Goal: Task Accomplishment & Management: Manage account settings

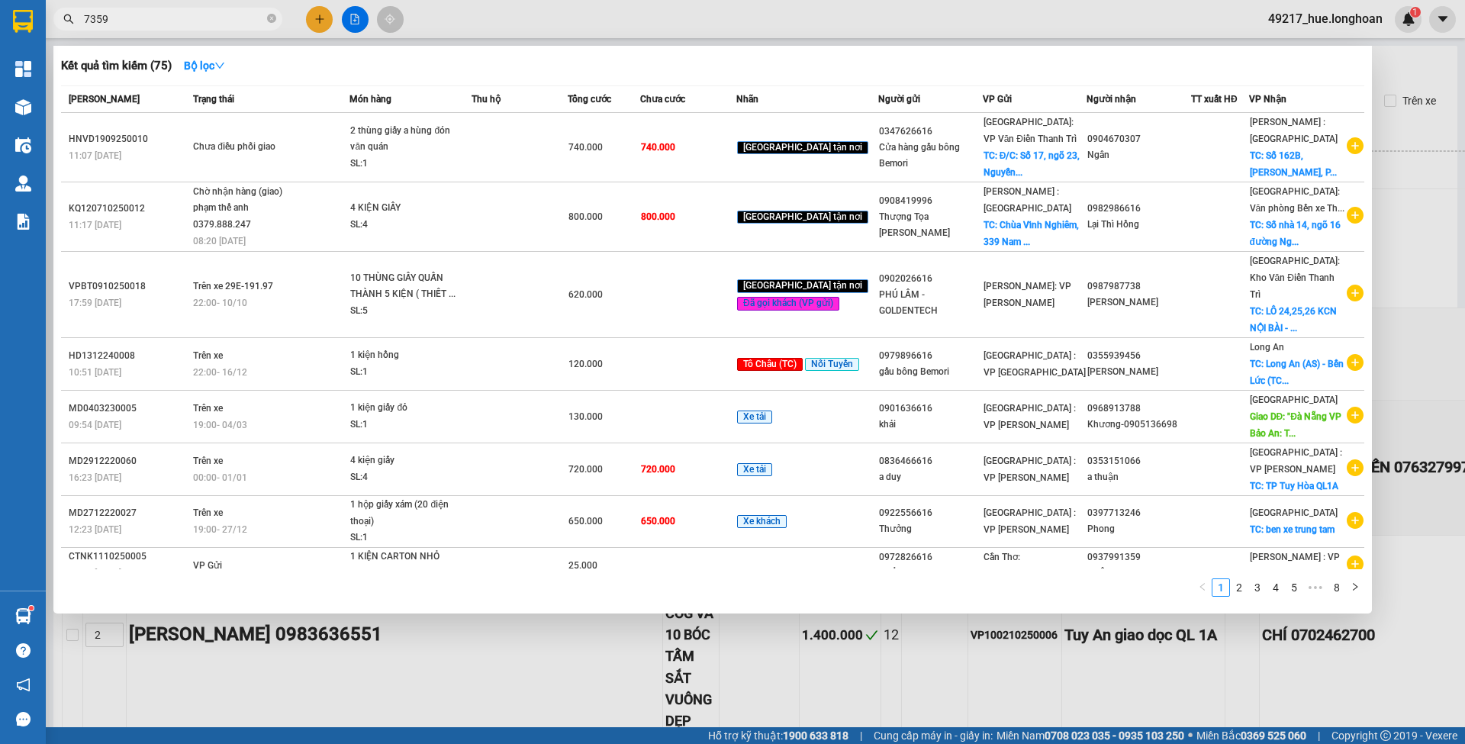
scroll to position [6246, 0]
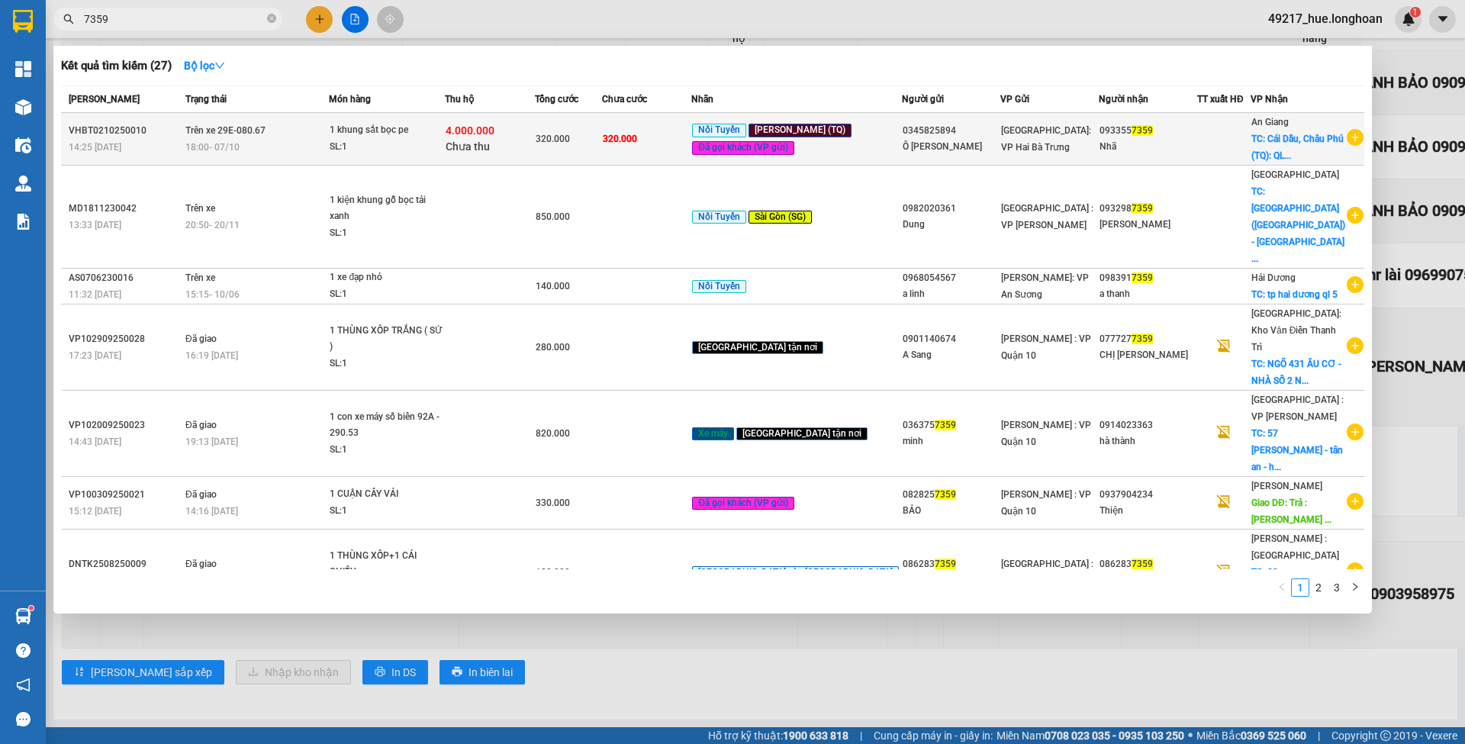
type input "7359"
click at [602, 114] on td "320.000" at bounding box center [568, 139] width 67 height 53
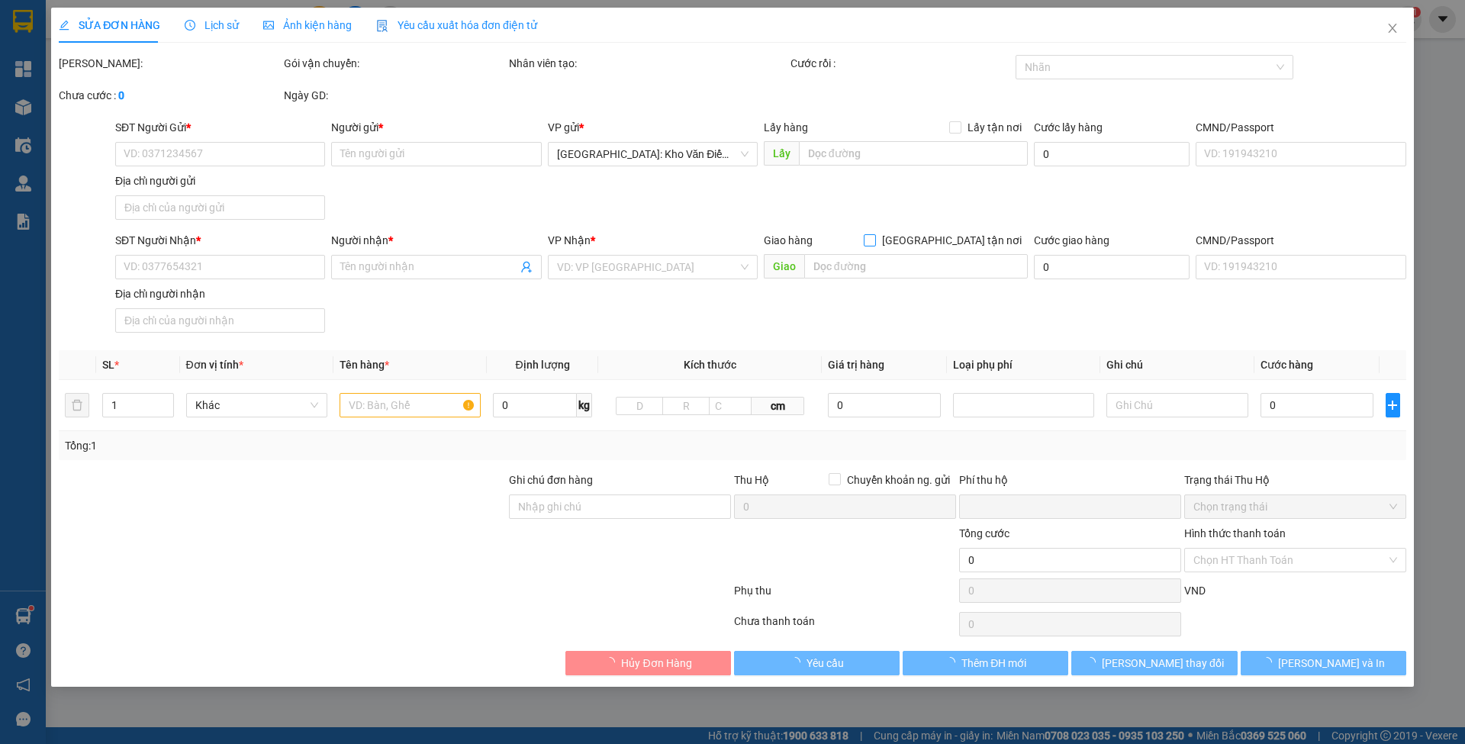
type input "0345825894"
type input "Ô TÔ MẠNH HÙNG"
type input "0933557359"
type input "Nhã"
checkbox input "true"
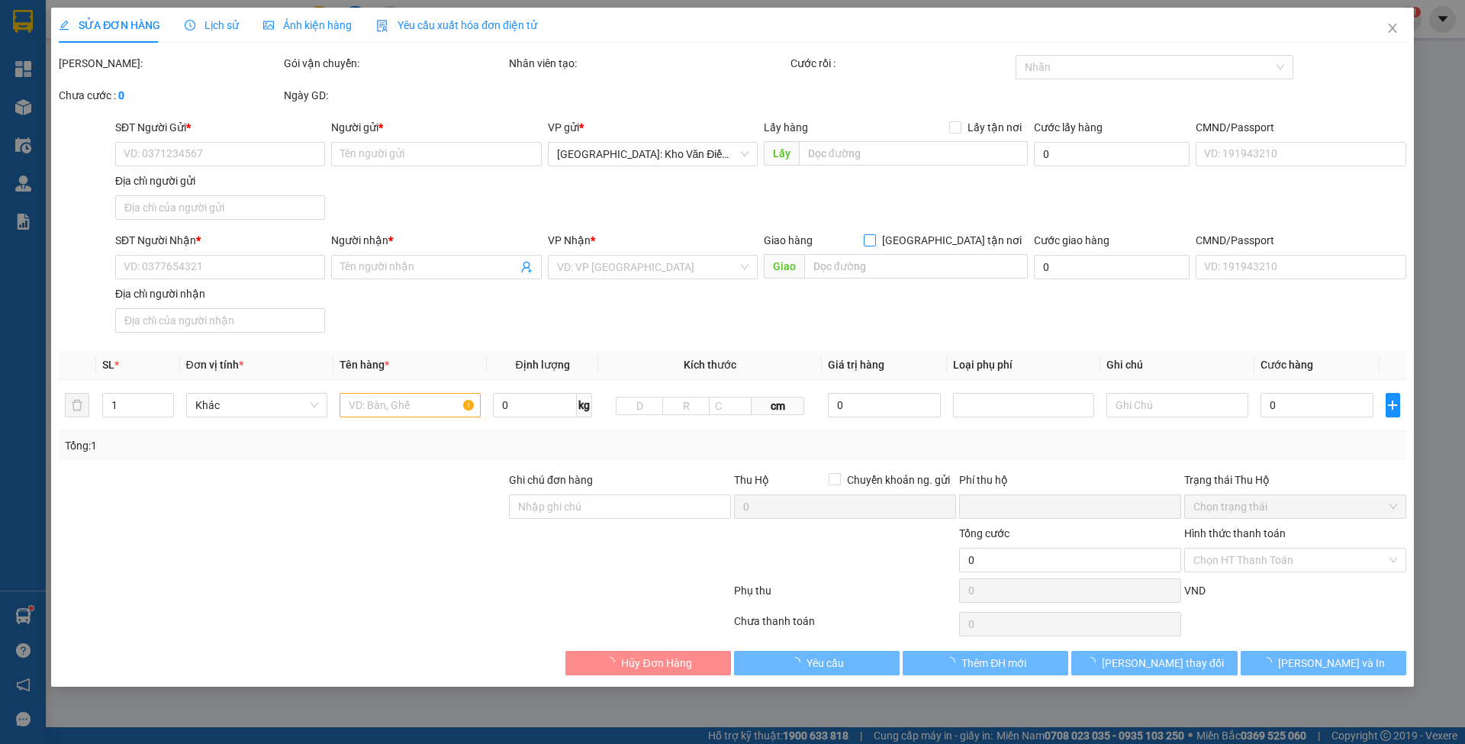
type input "Cái Dầu, Châu Phú (TQ): QL91, TT Cái Dầu, Châu Phú, An Giang"
type input "320.000"
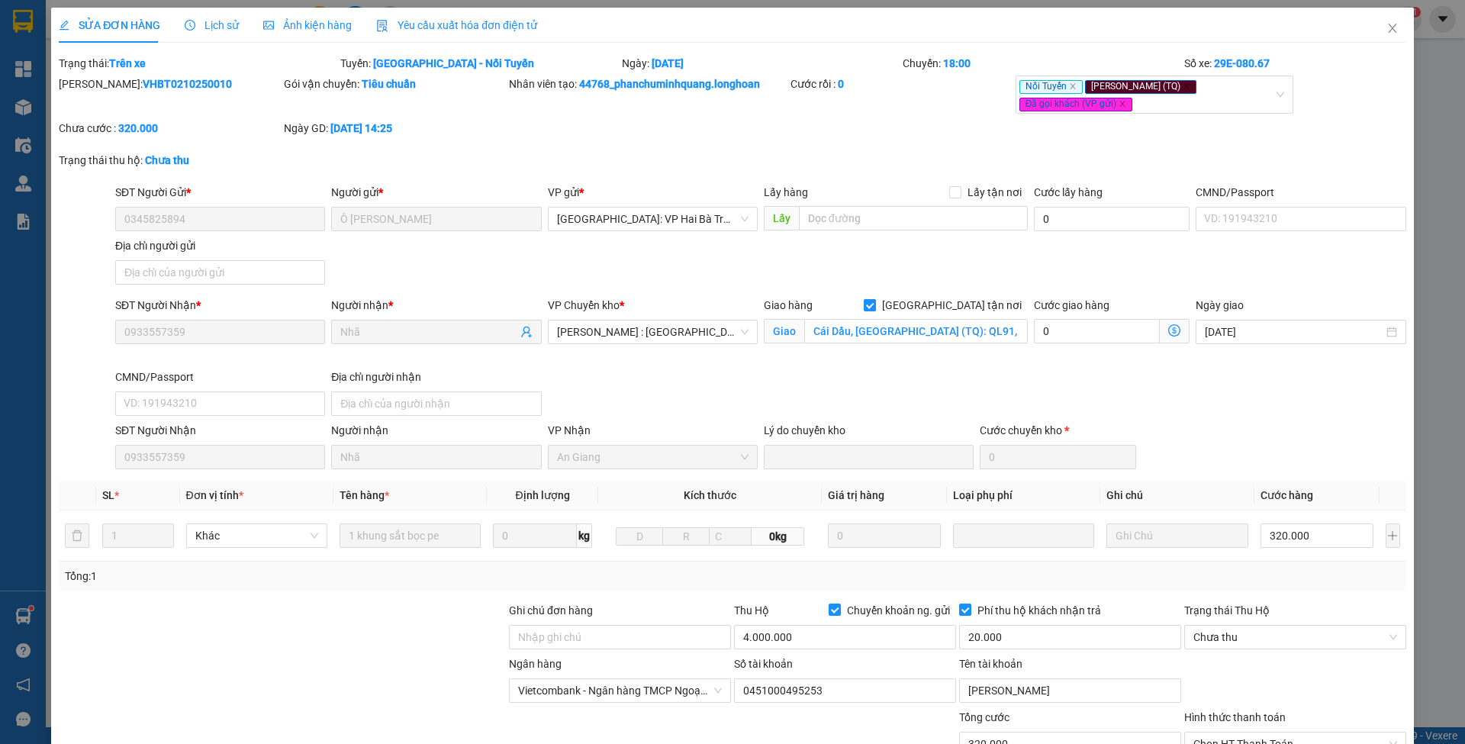
click at [951, 297] on span "[GEOGRAPHIC_DATA] tận nơi" at bounding box center [952, 305] width 152 height 17
click at [874, 299] on input "[GEOGRAPHIC_DATA] tận nơi" at bounding box center [869, 304] width 11 height 11
checkbox input "false"
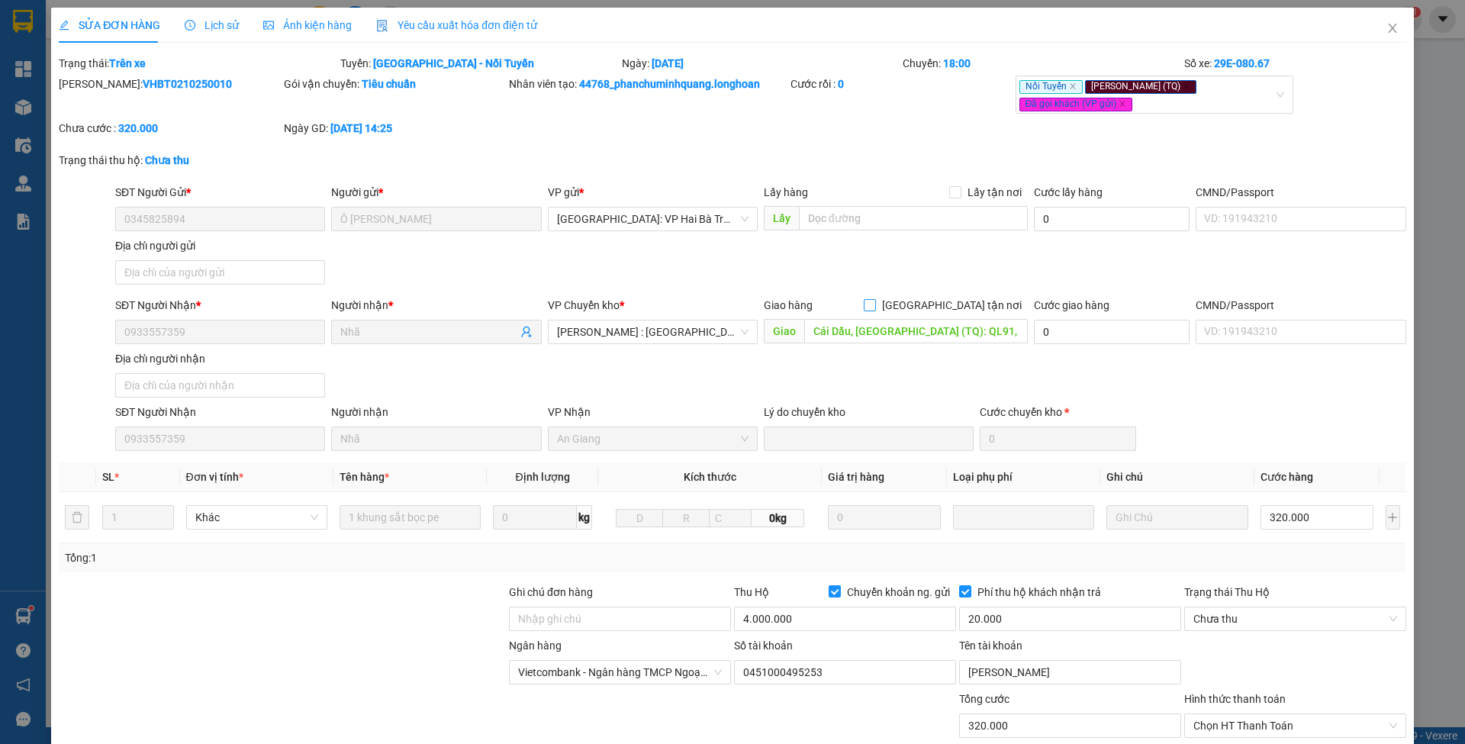
scroll to position [124, 0]
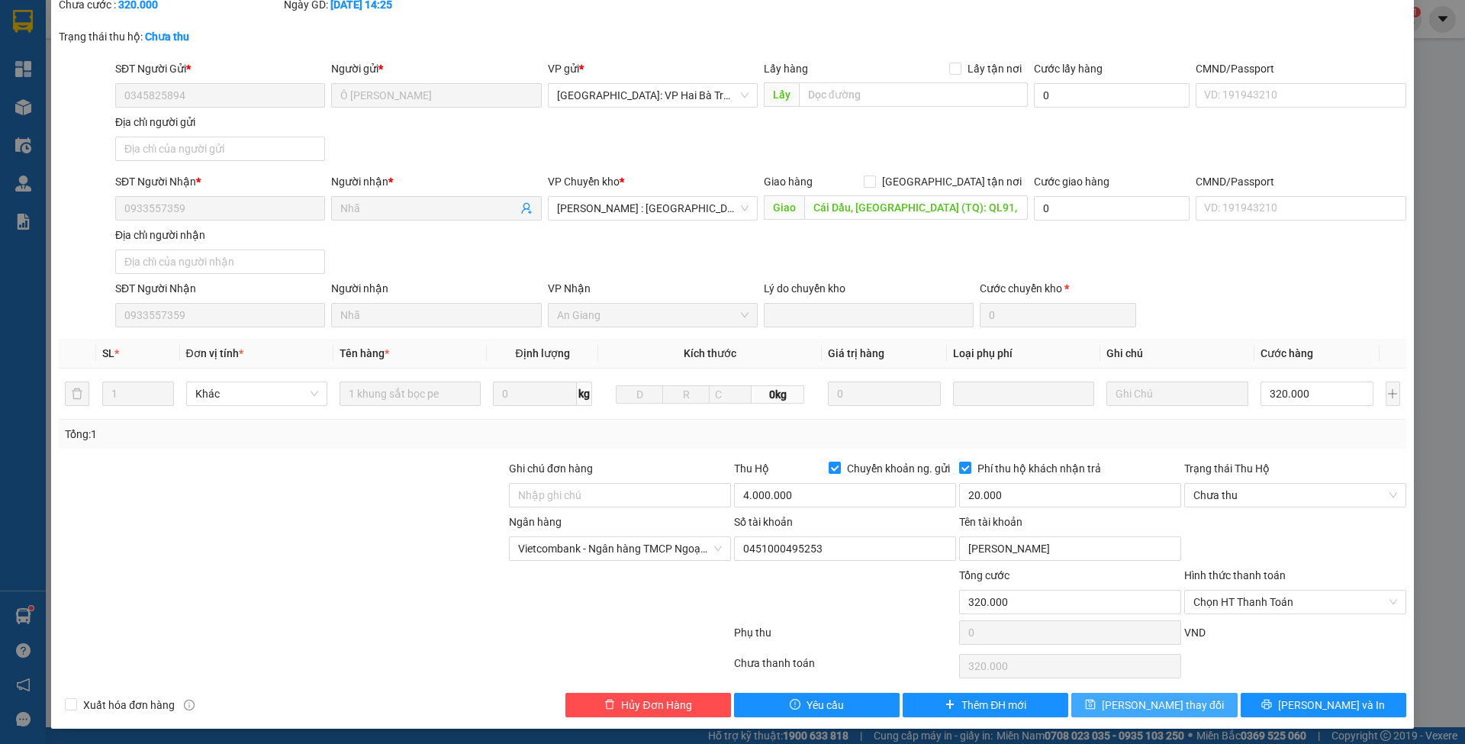
click at [1098, 693] on button "[PERSON_NAME] thay đổi" at bounding box center [1154, 705] width 166 height 24
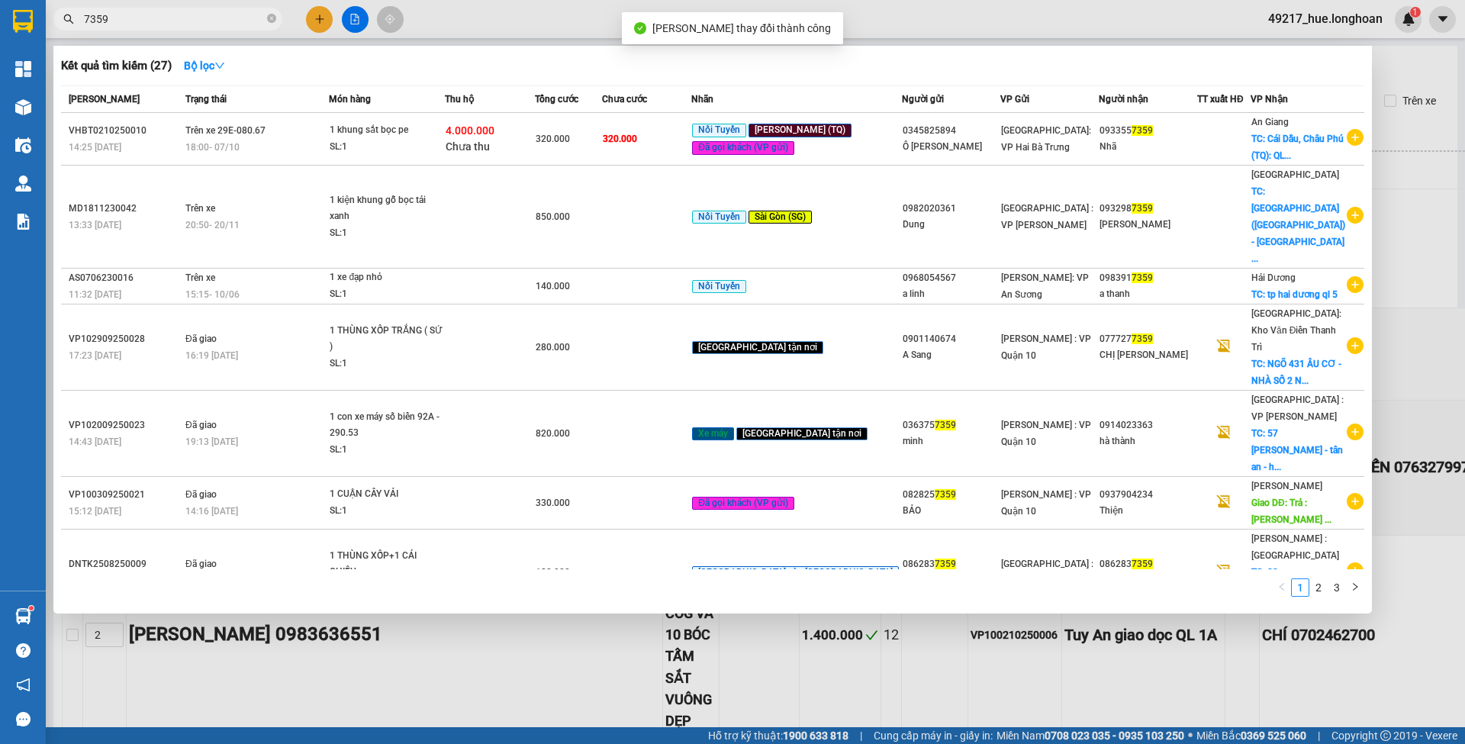
click at [155, 15] on input "7359" at bounding box center [174, 19] width 180 height 17
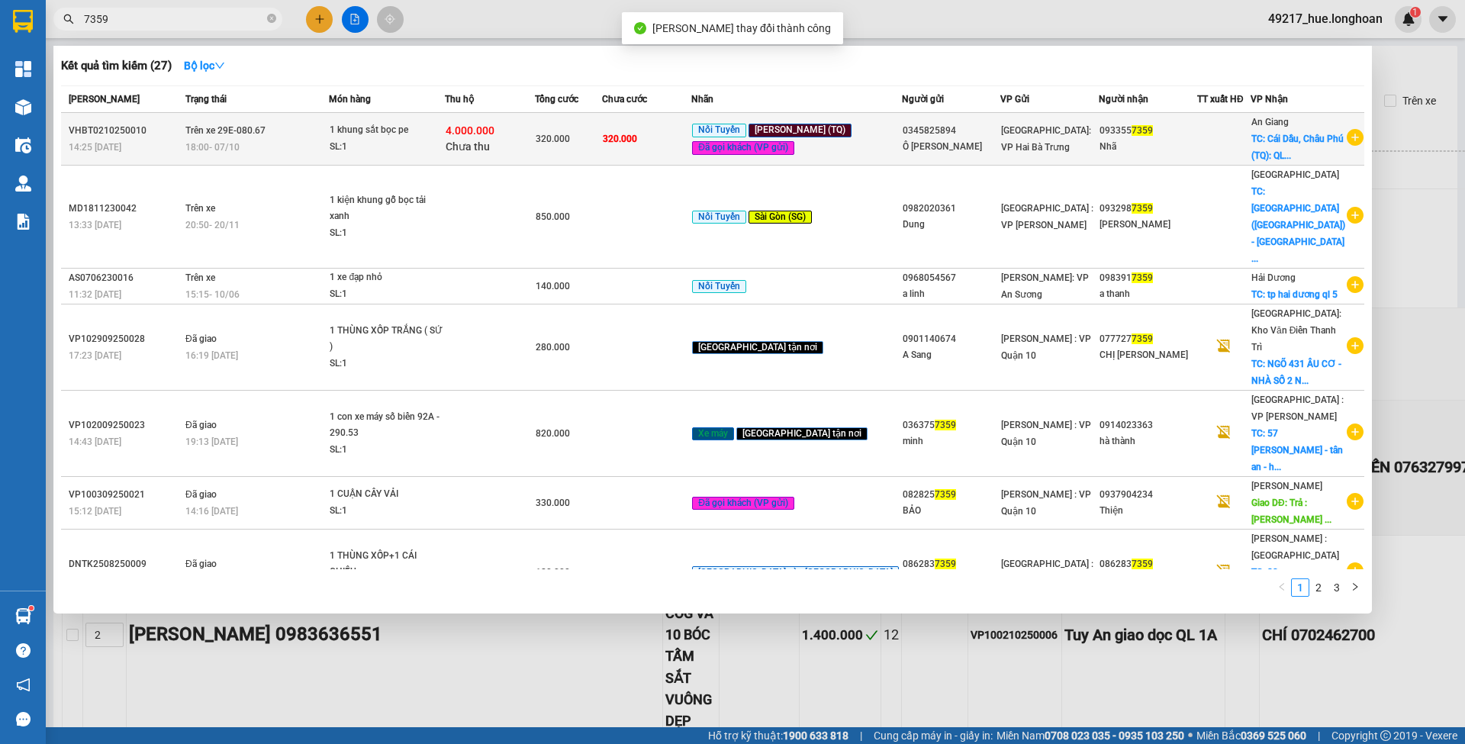
click at [444, 153] on span "1 khung sắt bọc pe SL: 1" at bounding box center [387, 138] width 114 height 33
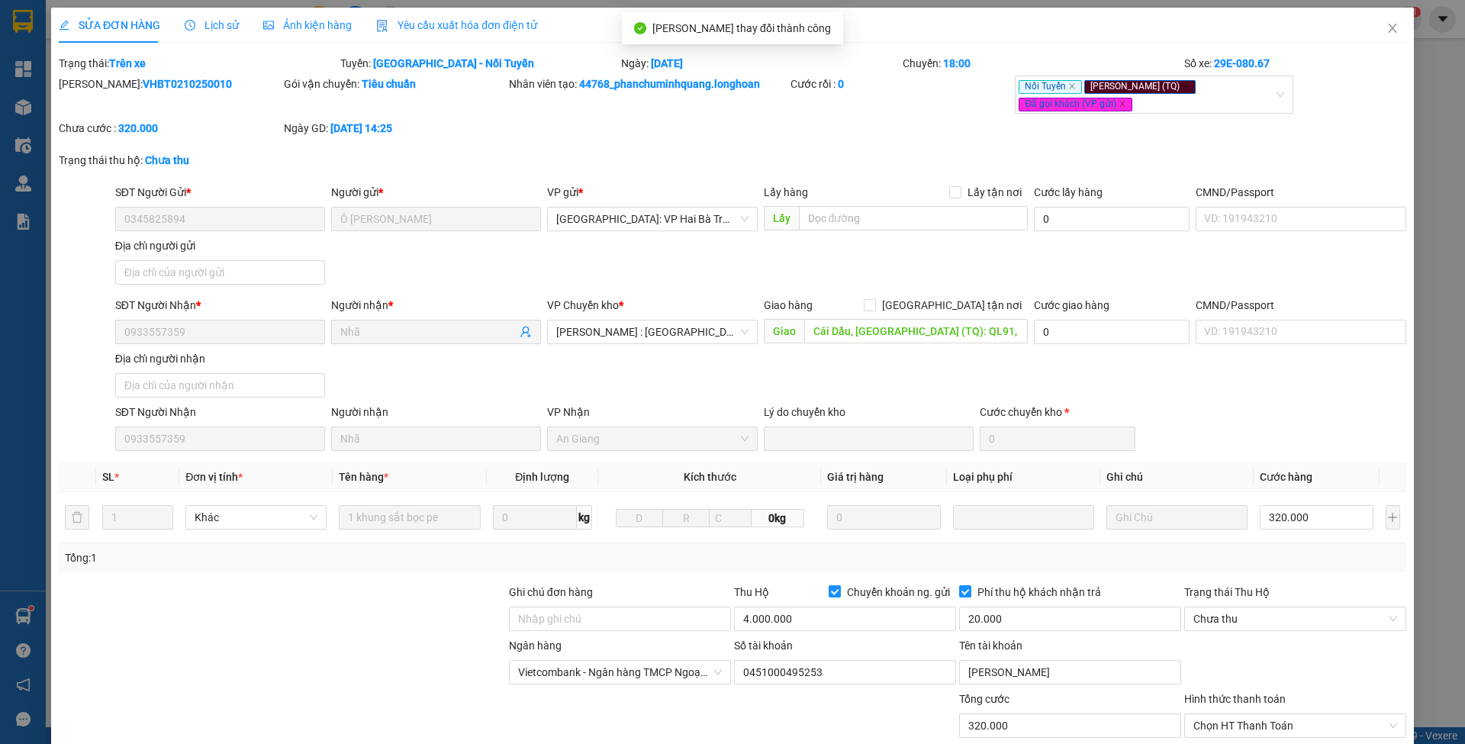
type input "0345825894"
type input "Ô TÔ MẠNH HÙNG"
type input "0933557359"
type input "Nhã"
type input "Cái Dầu, Châu Phú (TQ): QL91, TT Cái Dầu, Châu Phú, An Giang"
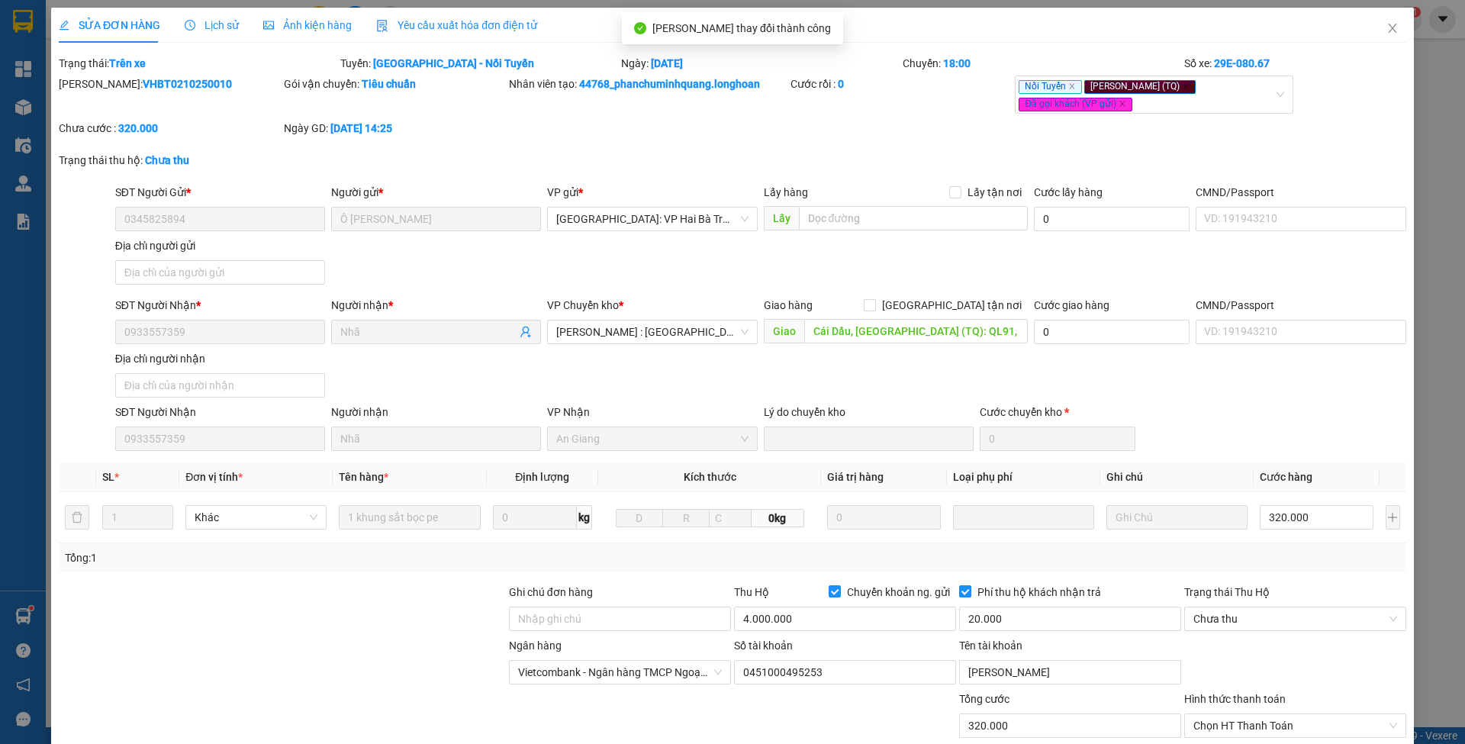
type input "320.000"
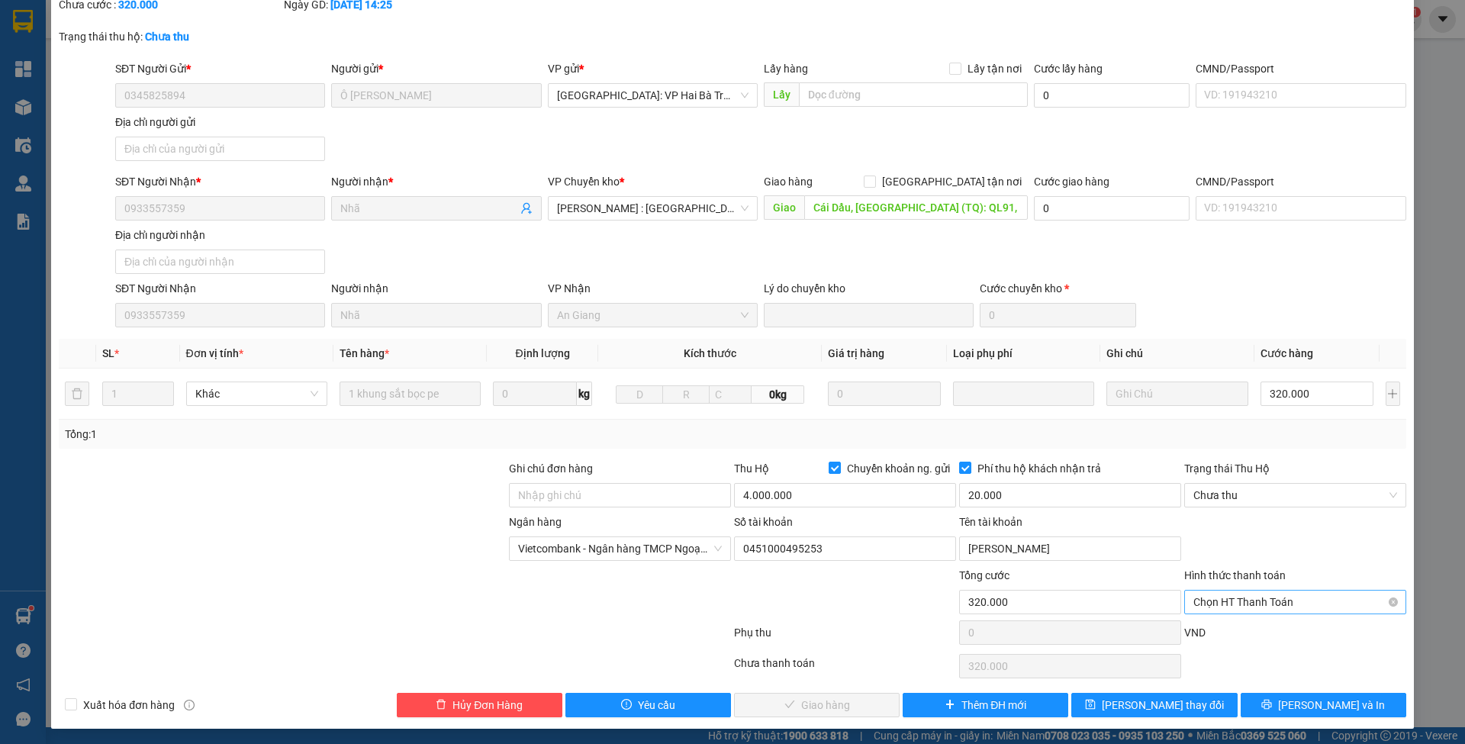
click at [1236, 597] on span "Chọn HT Thanh Toán" at bounding box center [1295, 601] width 204 height 23
click at [1236, 632] on div "Tại văn phòng" at bounding box center [1282, 630] width 201 height 17
type input "0"
click at [1214, 490] on span "Chưa thu" at bounding box center [1295, 495] width 204 height 23
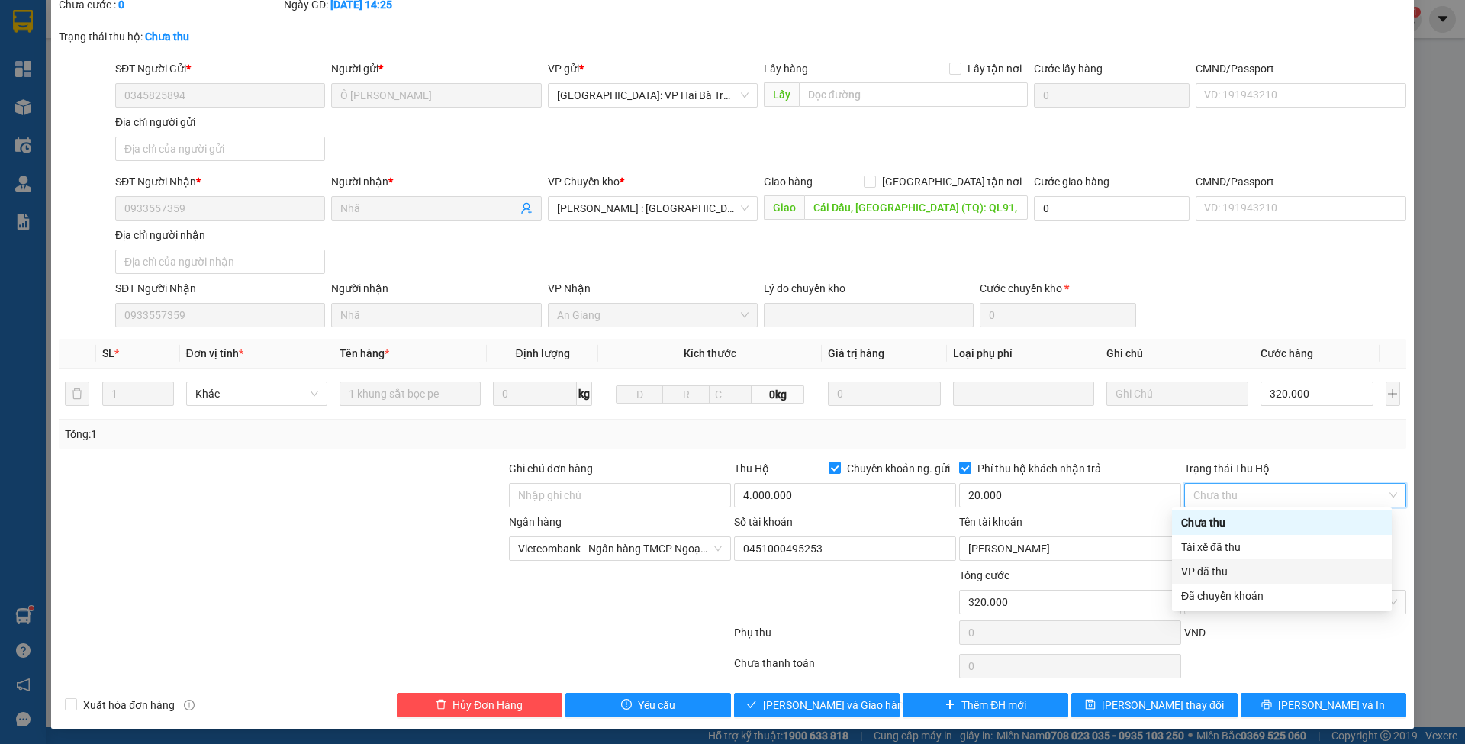
click at [1222, 569] on div "VP đã thu" at bounding box center [1281, 571] width 201 height 17
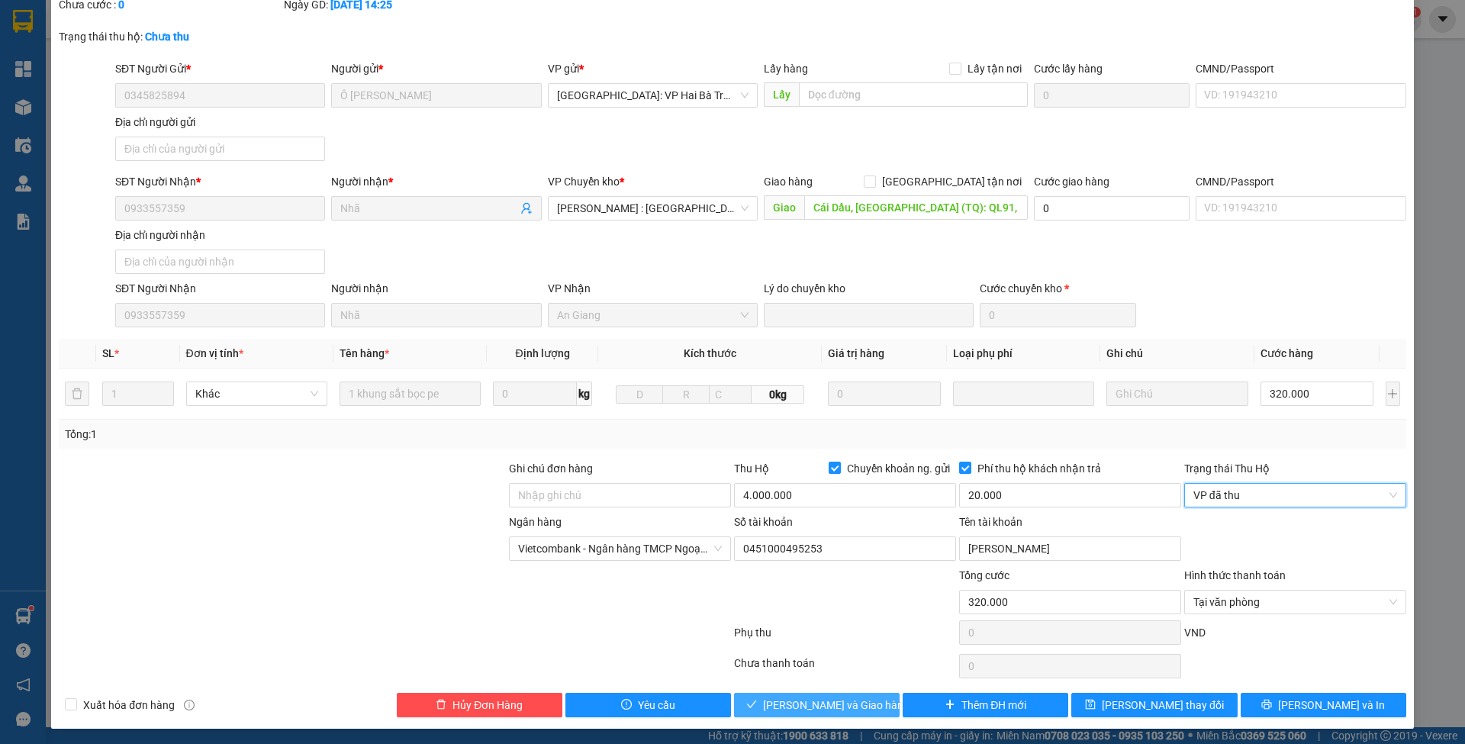
click at [855, 703] on span "Lưu và Giao hàng" at bounding box center [836, 704] width 146 height 17
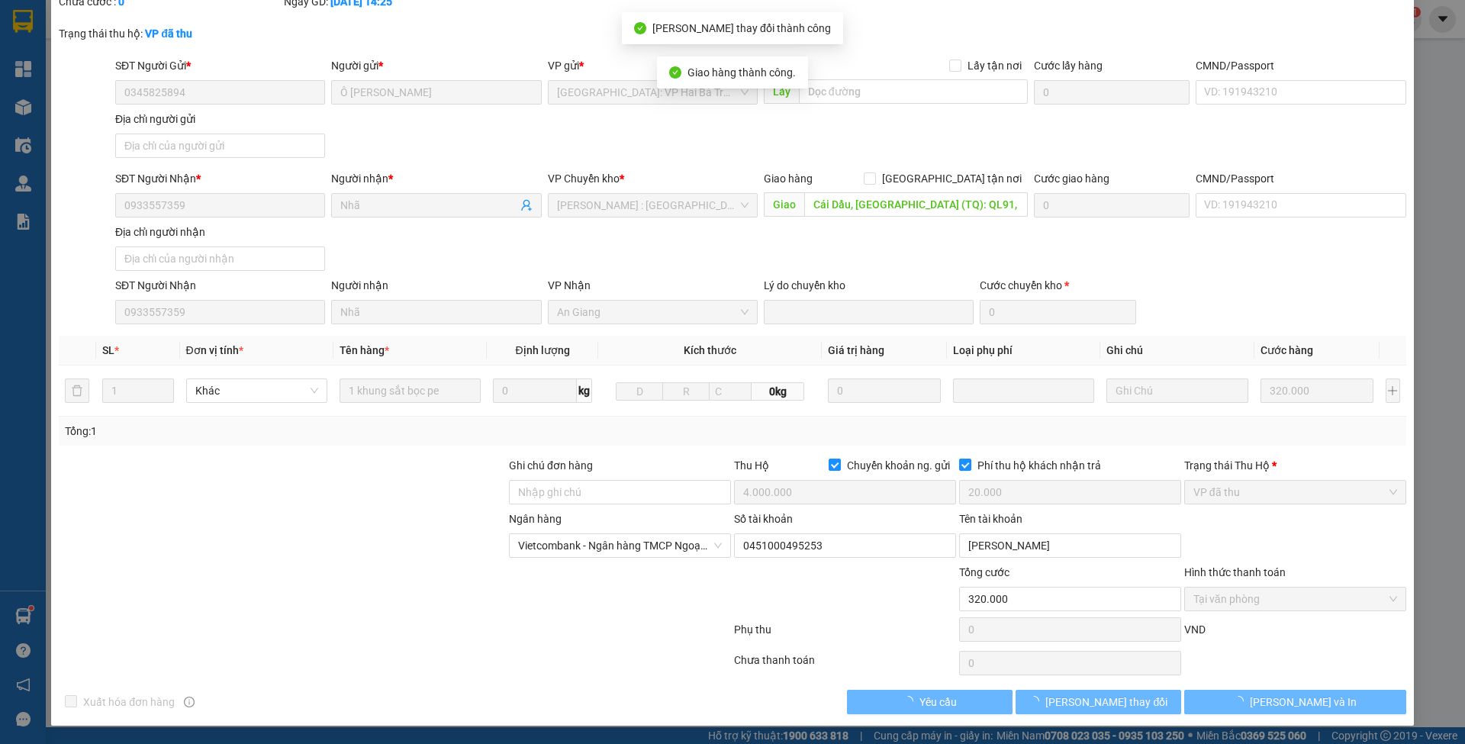
scroll to position [103, 0]
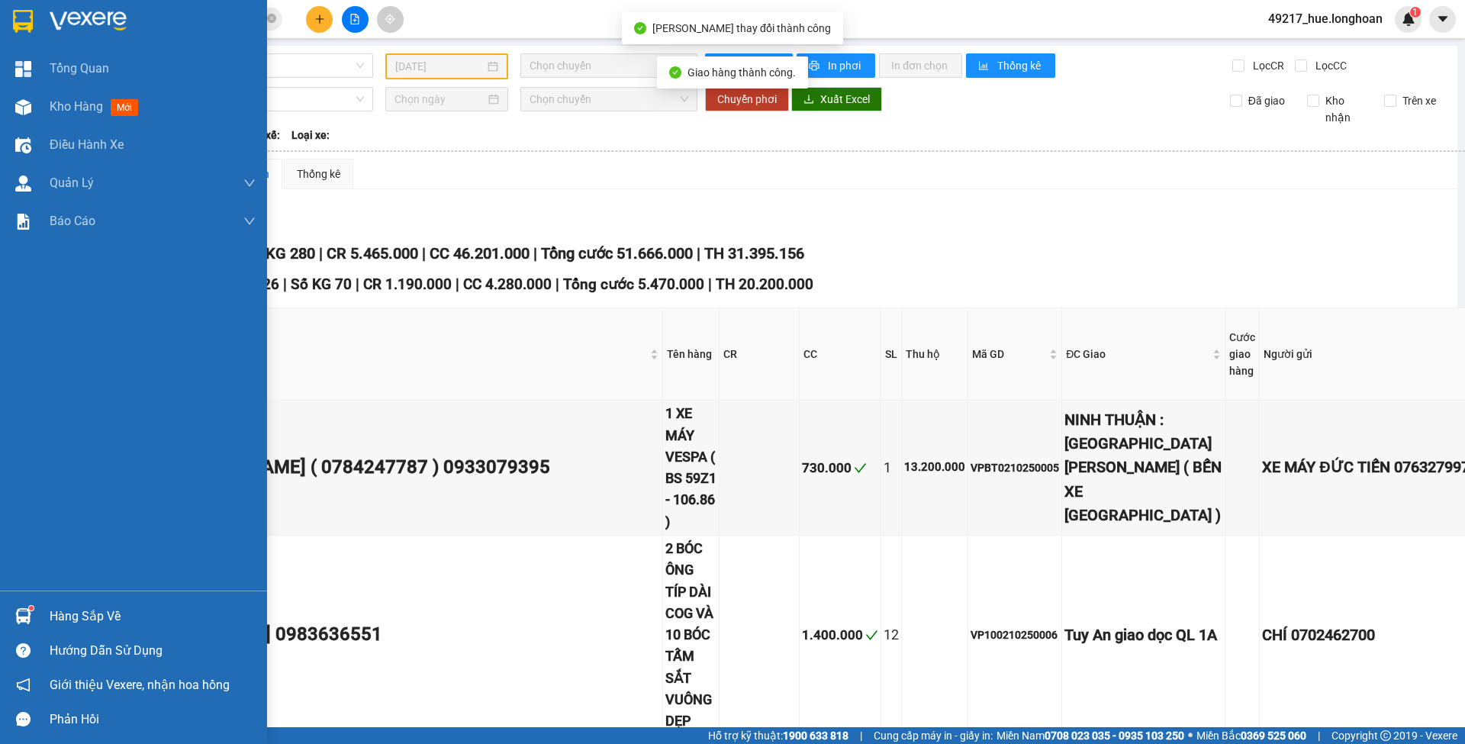
click at [29, 14] on img at bounding box center [23, 21] width 20 height 23
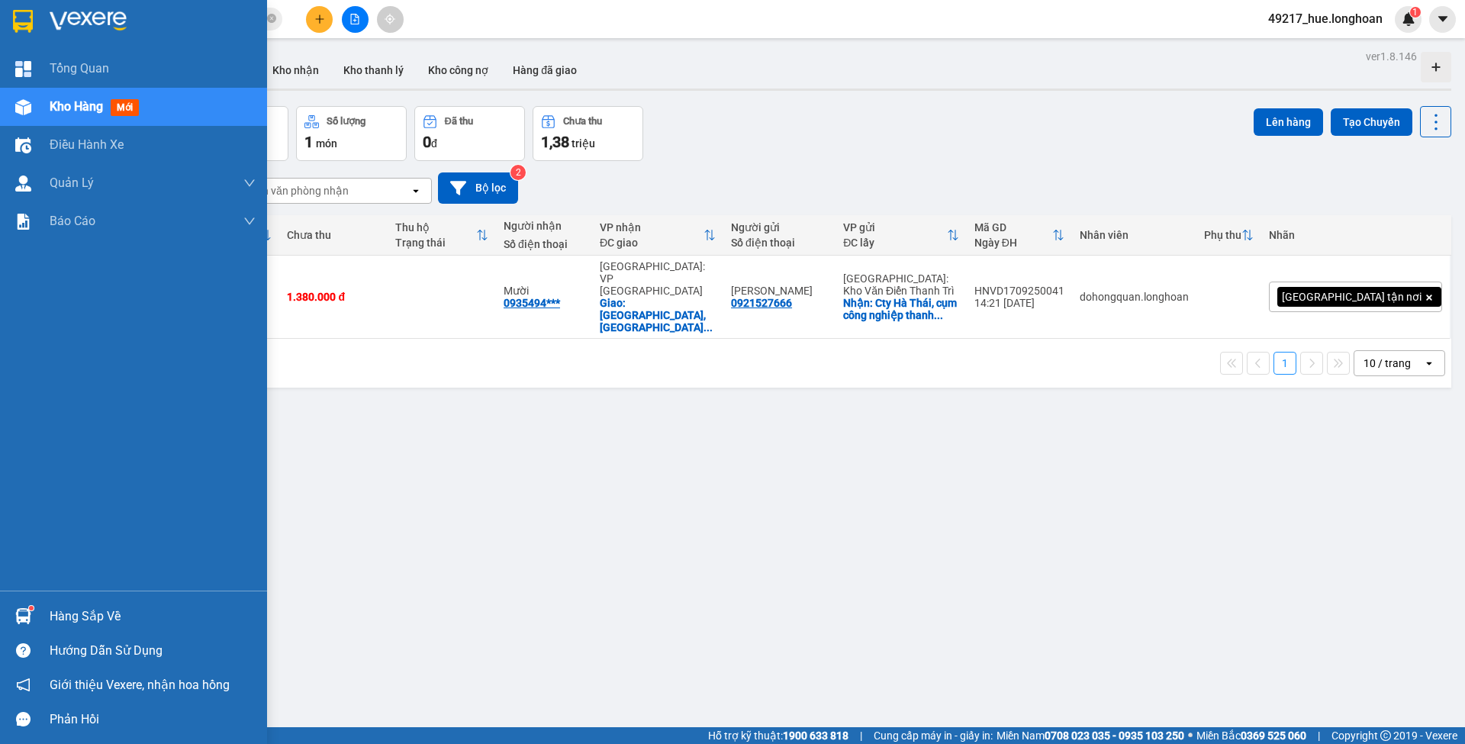
click at [60, 14] on img at bounding box center [88, 21] width 77 height 23
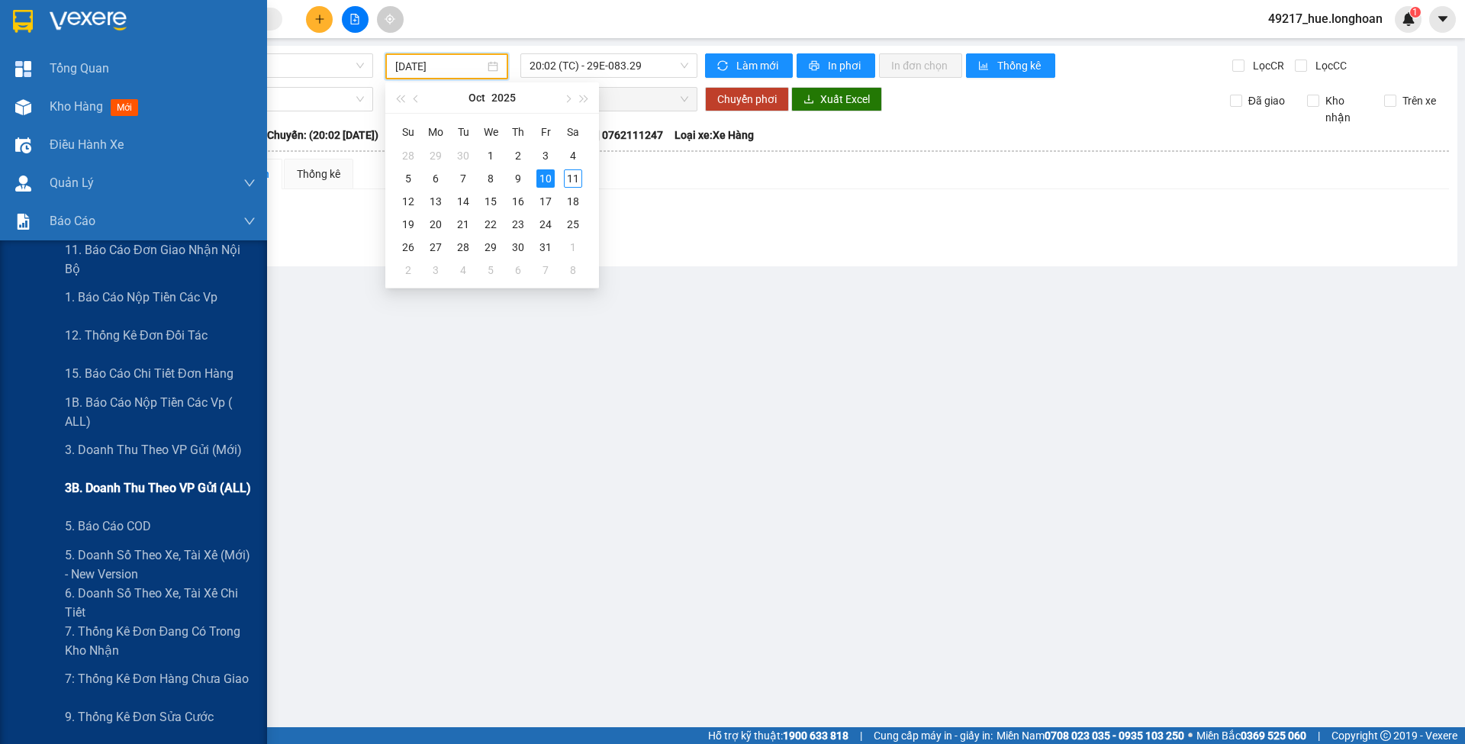
click at [85, 475] on div "3B. Doanh Thu theo VP Gửi (ALL)" at bounding box center [160, 488] width 191 height 38
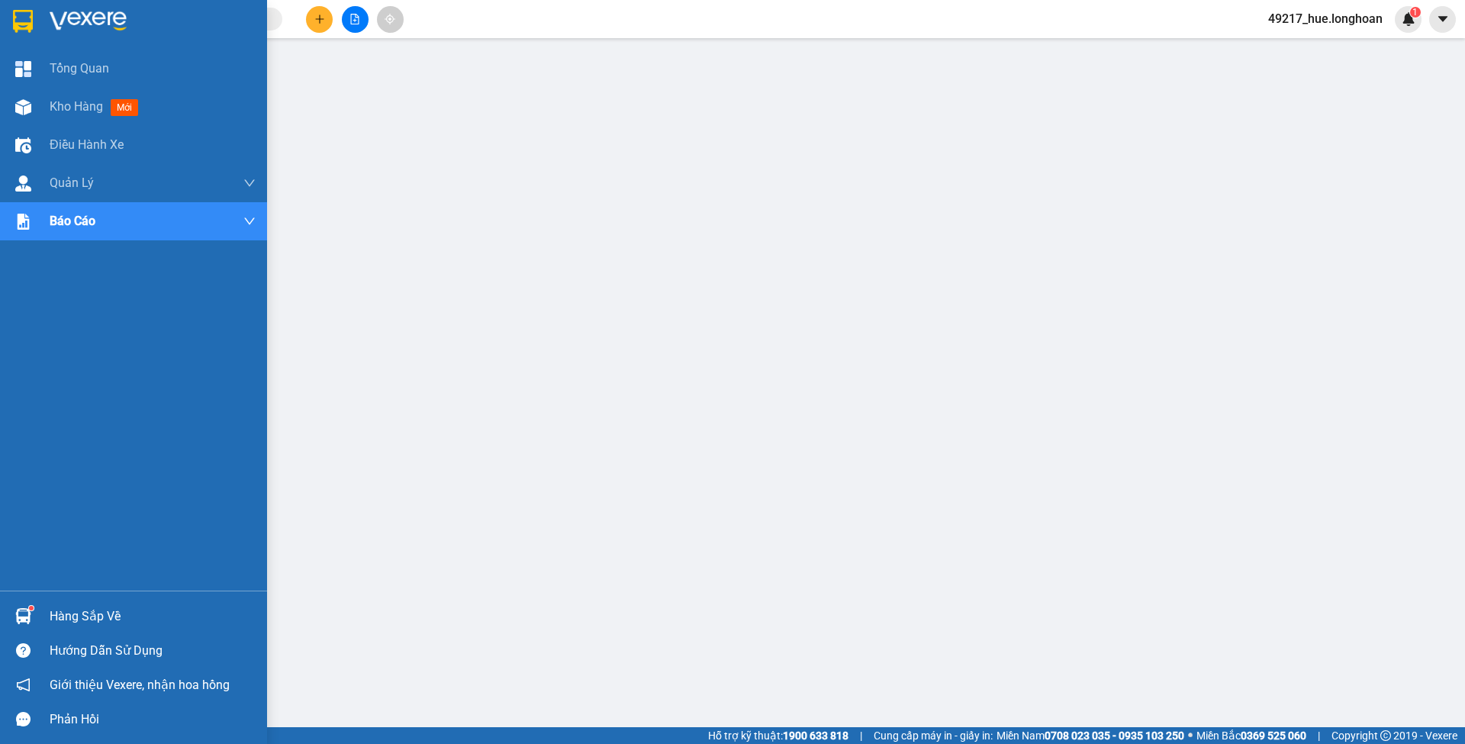
click at [32, 21] on img at bounding box center [23, 21] width 20 height 23
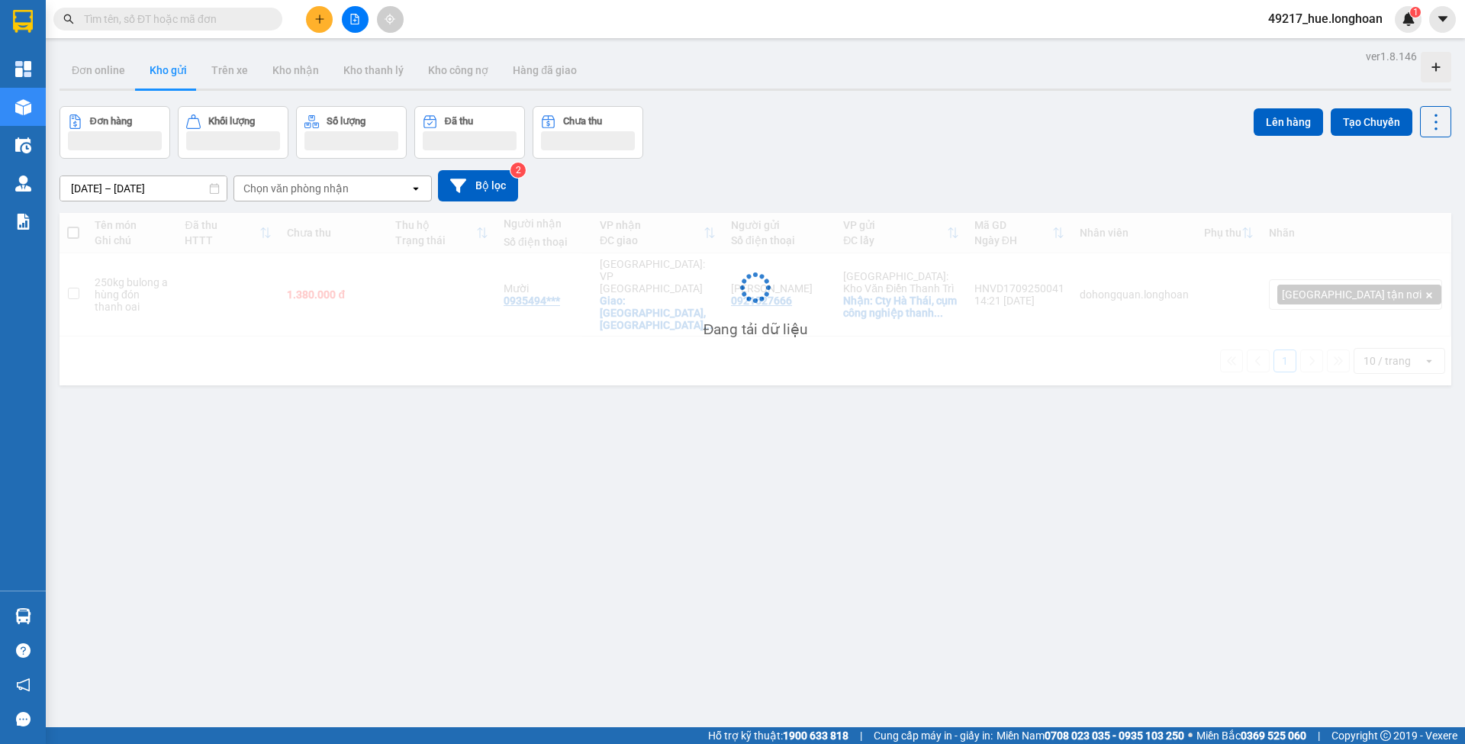
click at [235, 20] on input "text" at bounding box center [174, 19] width 180 height 17
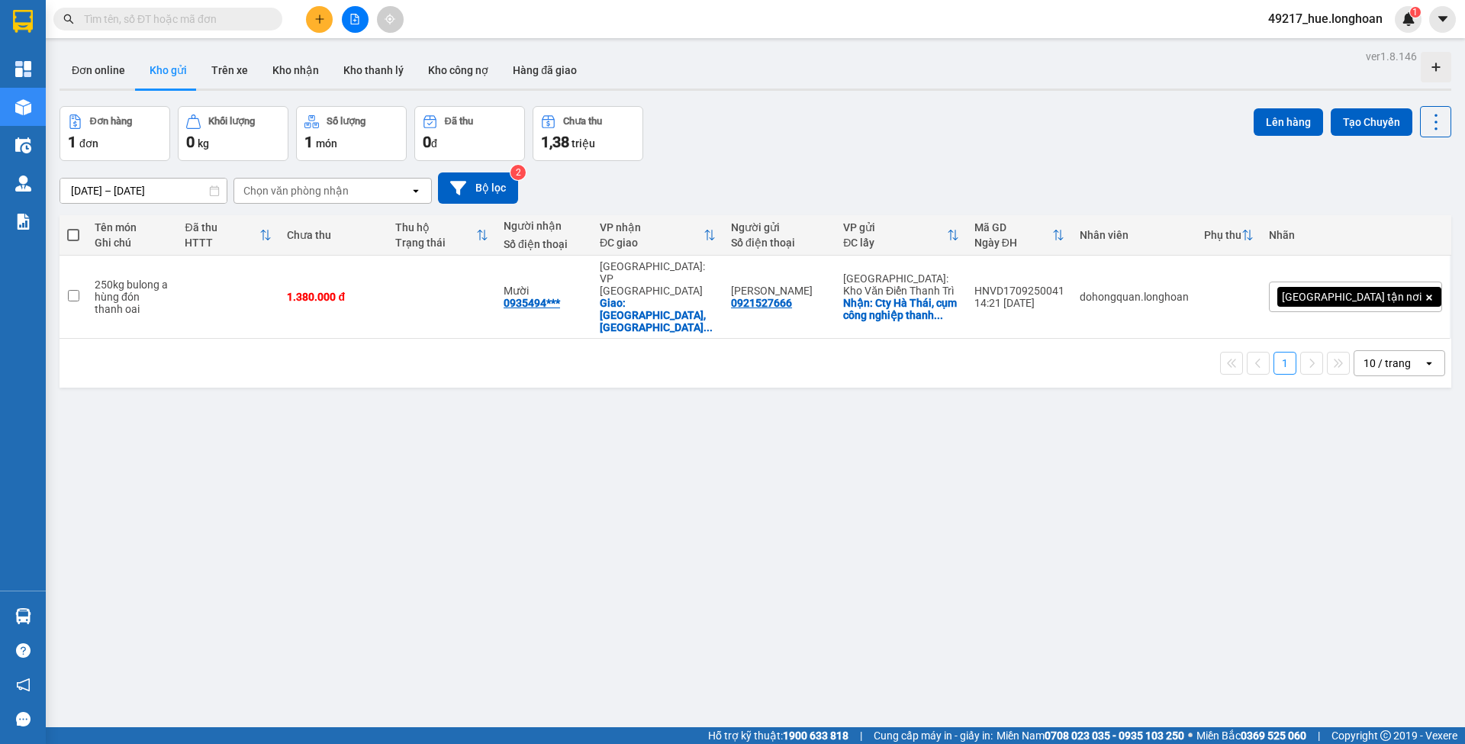
paste input "AKHD1110250003"
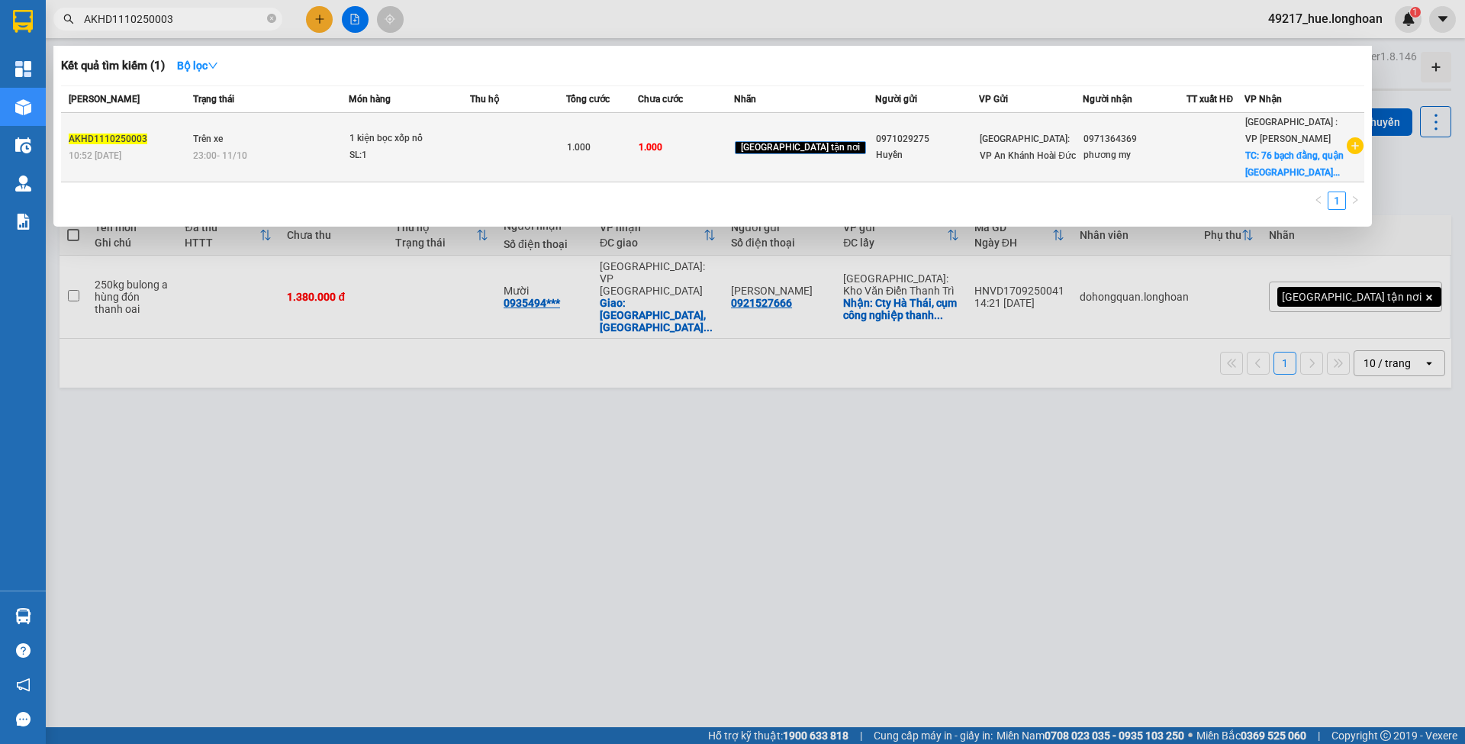
type input "AKHD1110250003"
click at [590, 147] on span "1.000" at bounding box center [579, 147] width 24 height 11
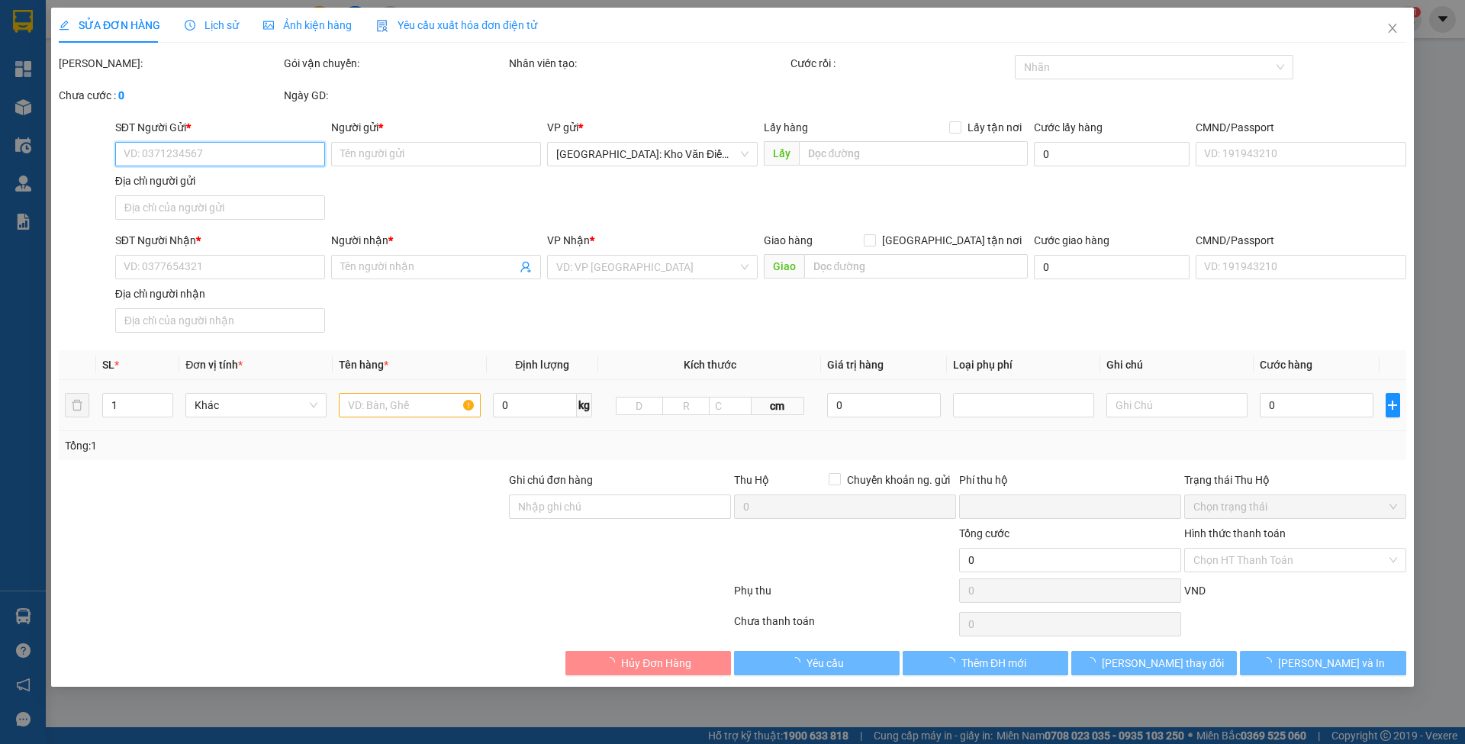
type input "0971029275"
type input "Huyền"
type input "0971364369"
type input "phương my"
checkbox input "true"
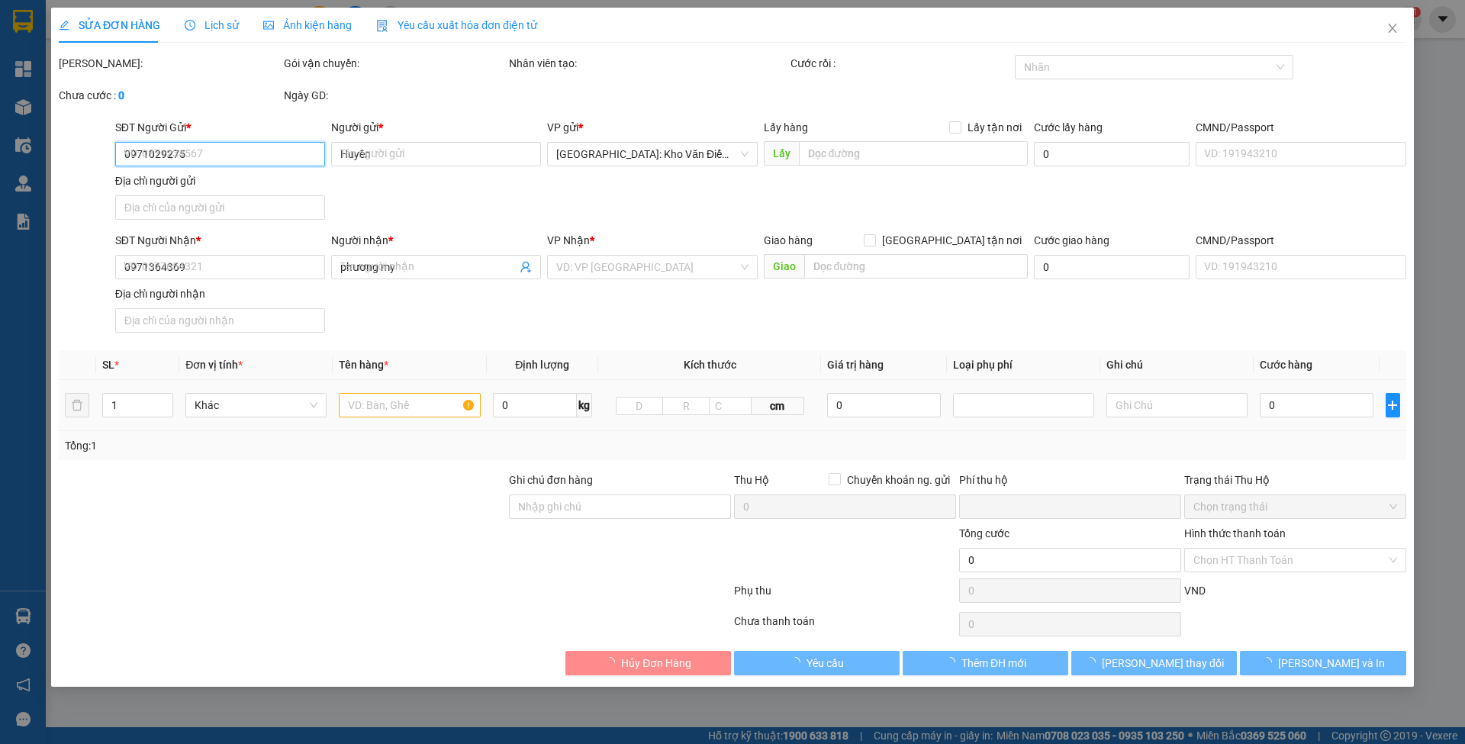
type input "76 [GEOGRAPHIC_DATA], [GEOGRAPHIC_DATA], [GEOGRAPHIC_DATA]"
type input "0"
type input "1.000"
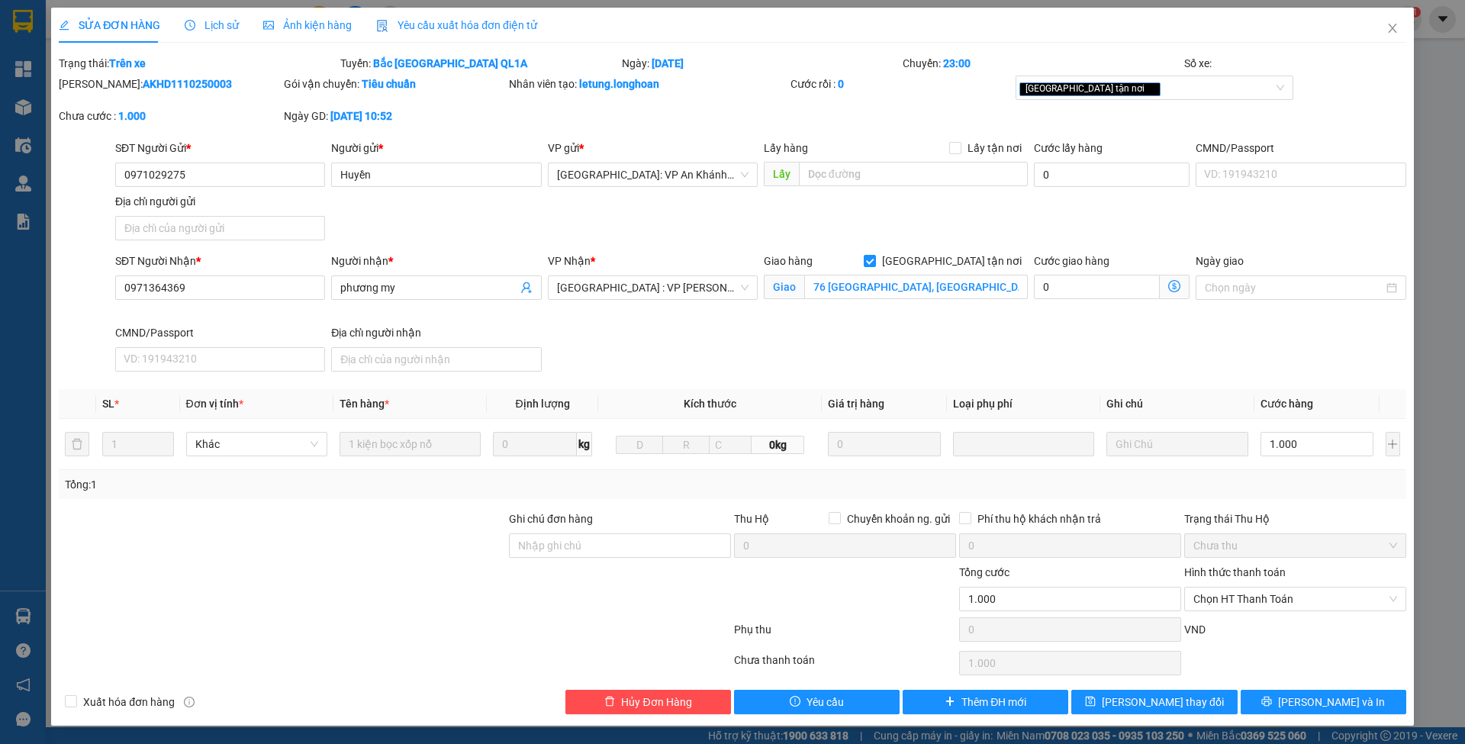
click at [201, 162] on div "SĐT Người Gửi *" at bounding box center [220, 151] width 210 height 23
click at [204, 165] on input "0971029275" at bounding box center [220, 174] width 210 height 24
click at [1076, 38] on div "SỬA ĐƠN HÀNG Lịch sử Ảnh kiện hàng Yêu cầu xuất hóa đơn điện tử" at bounding box center [732, 25] width 1347 height 35
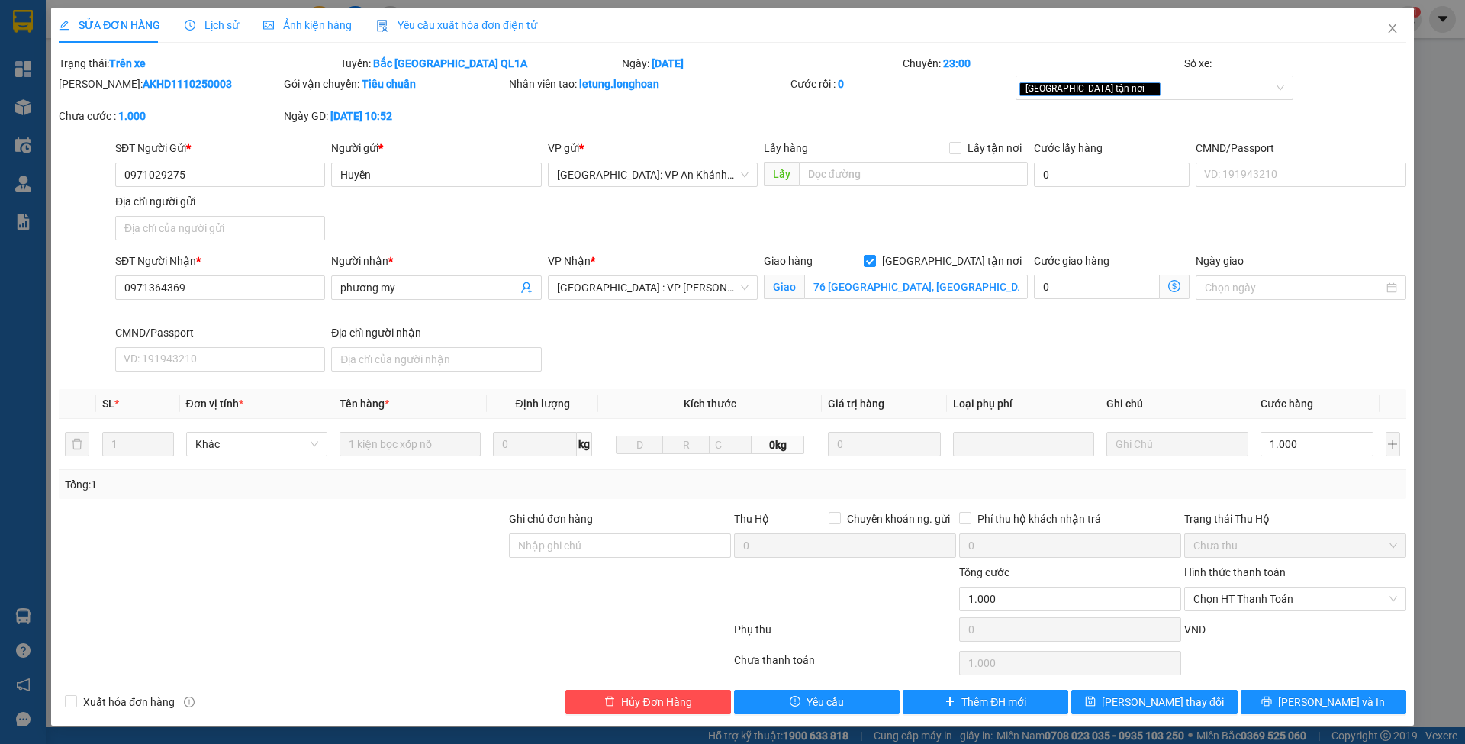
click at [25, 13] on div "SỬA ĐƠN HÀNG Lịch sử Ảnh kiện hàng Yêu cầu xuất hóa đơn điện tử Total Paid Fee …" at bounding box center [732, 372] width 1465 height 744
click at [1383, 32] on span "Close" at bounding box center [1392, 29] width 43 height 43
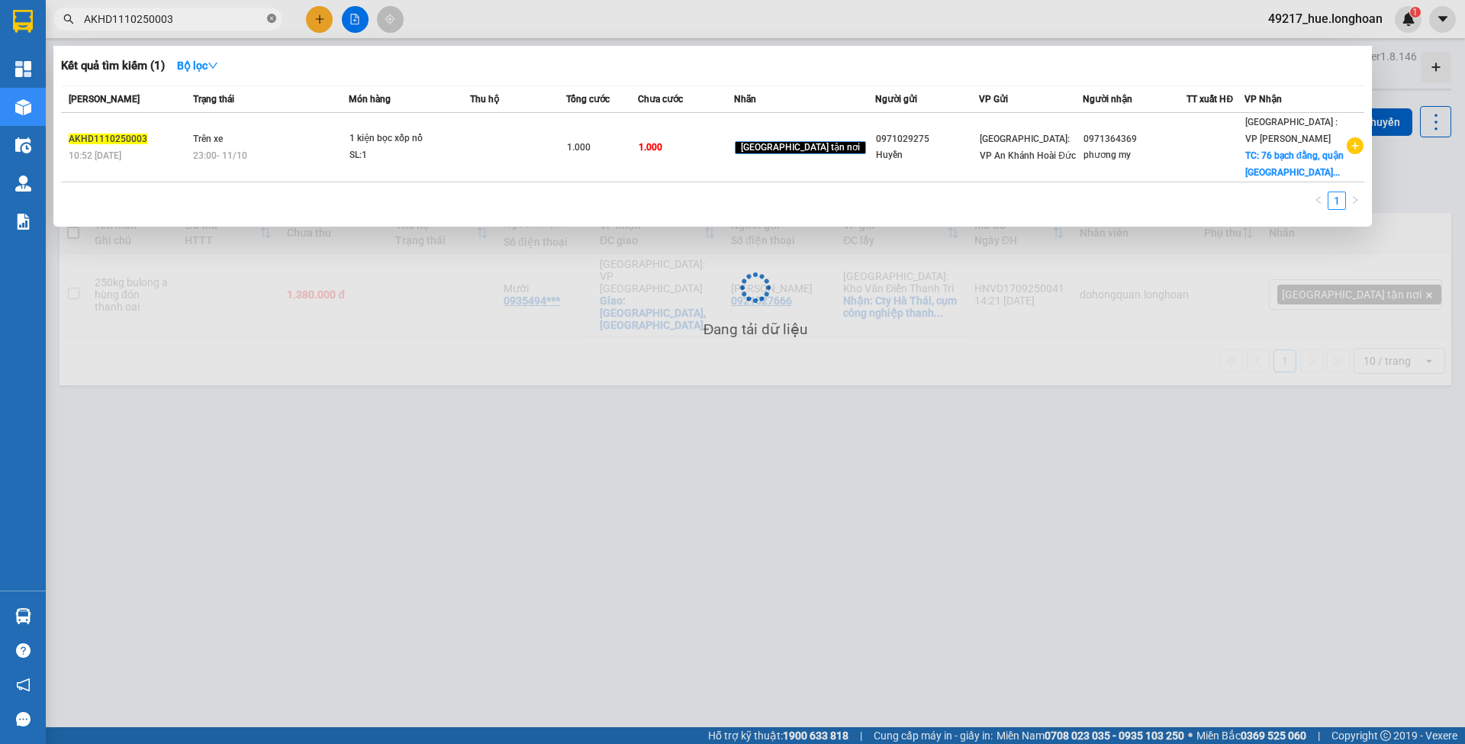
click at [269, 23] on icon "close-circle" at bounding box center [271, 18] width 9 height 9
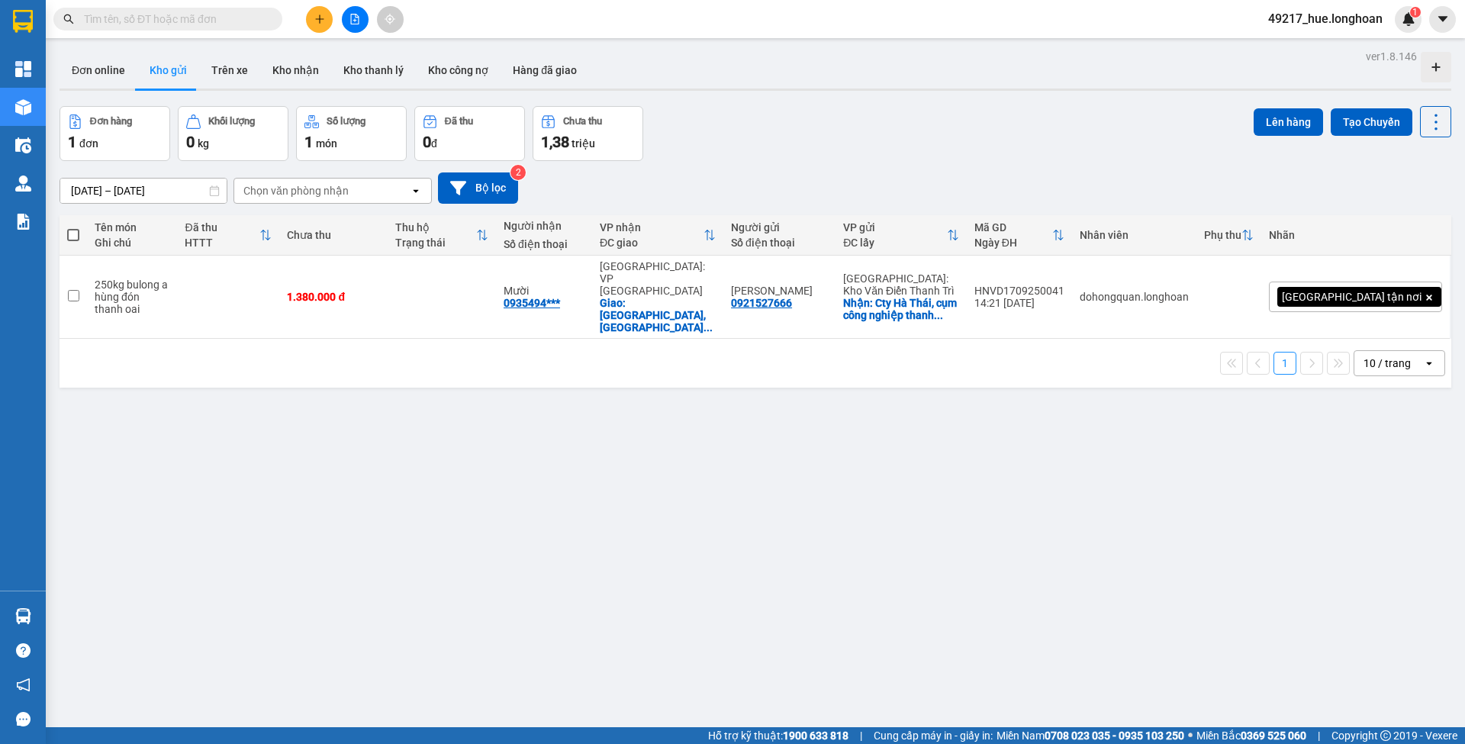
paste input "0971029275"
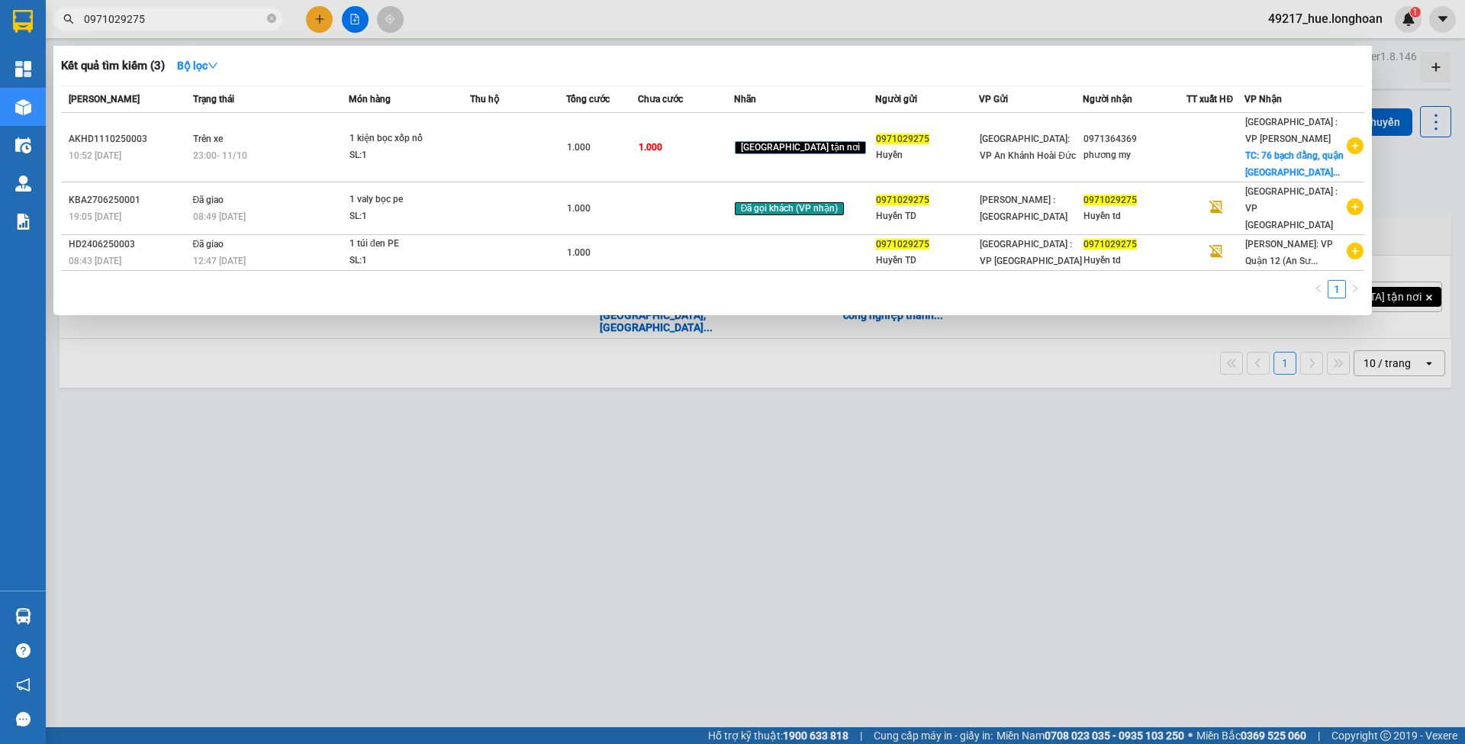
type input "0971029275"
click at [1393, 88] on div at bounding box center [732, 372] width 1465 height 744
click at [271, 21] on icon "close-circle" at bounding box center [271, 18] width 9 height 9
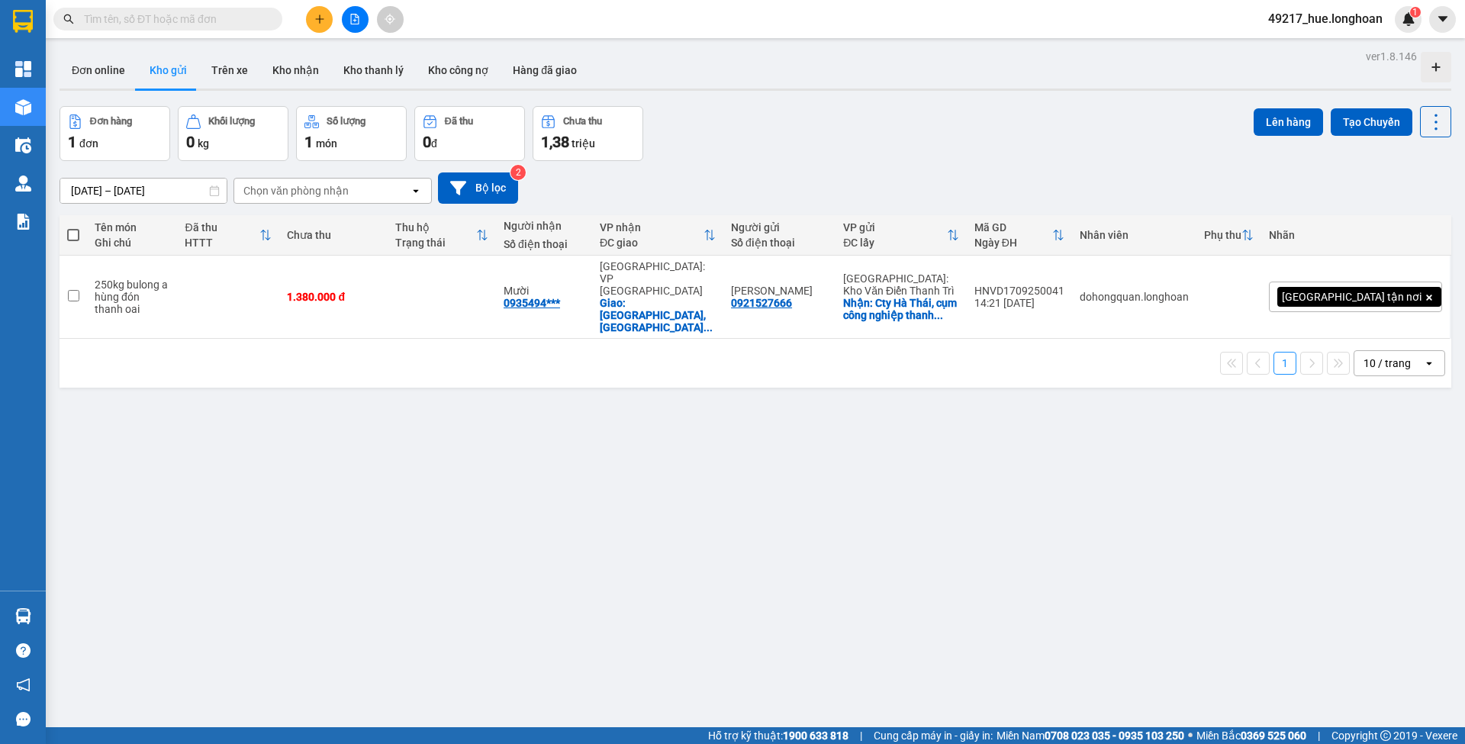
paste input "AKHD1110250002"
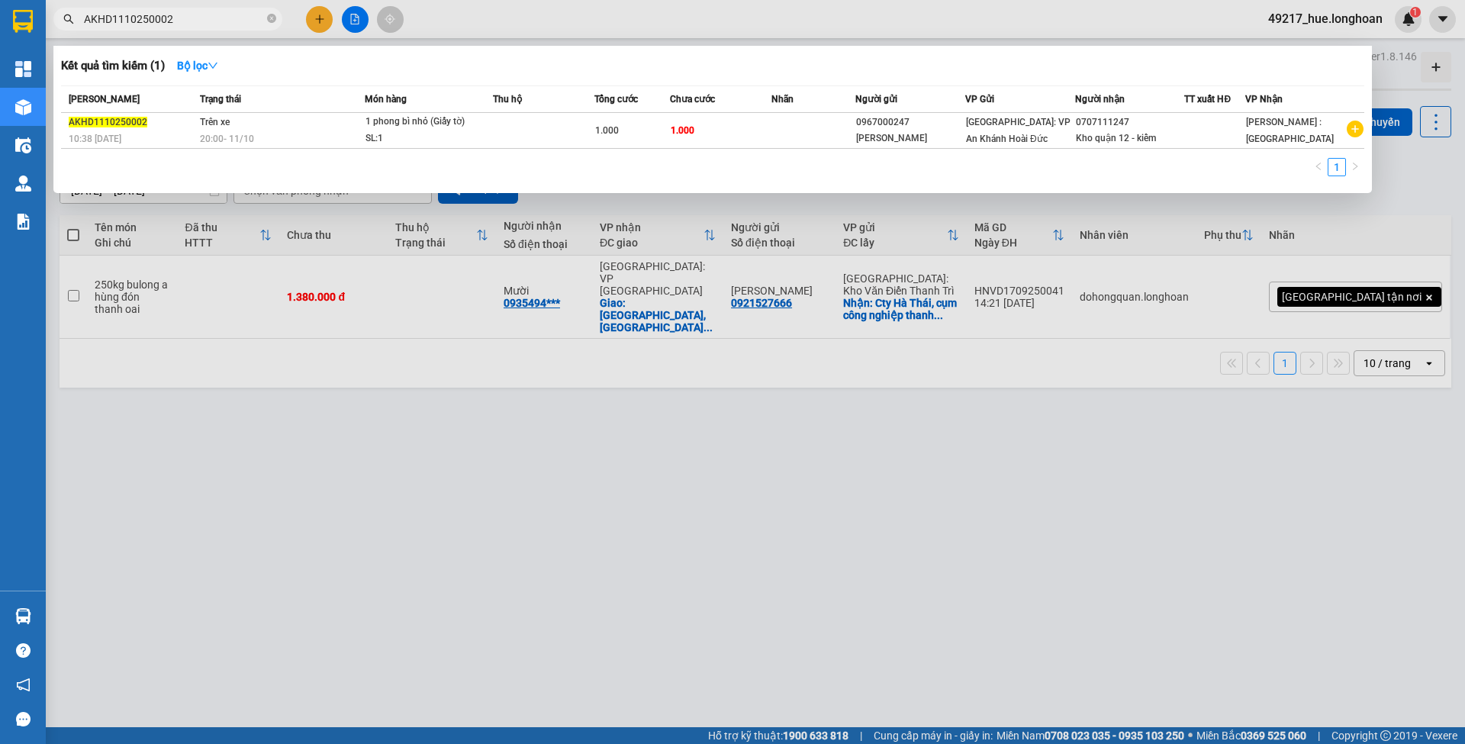
type input "AKHD1110250002"
drag, startPoint x: 882, startPoint y: 88, endPoint x: 812, endPoint y: 128, distance: 80.0
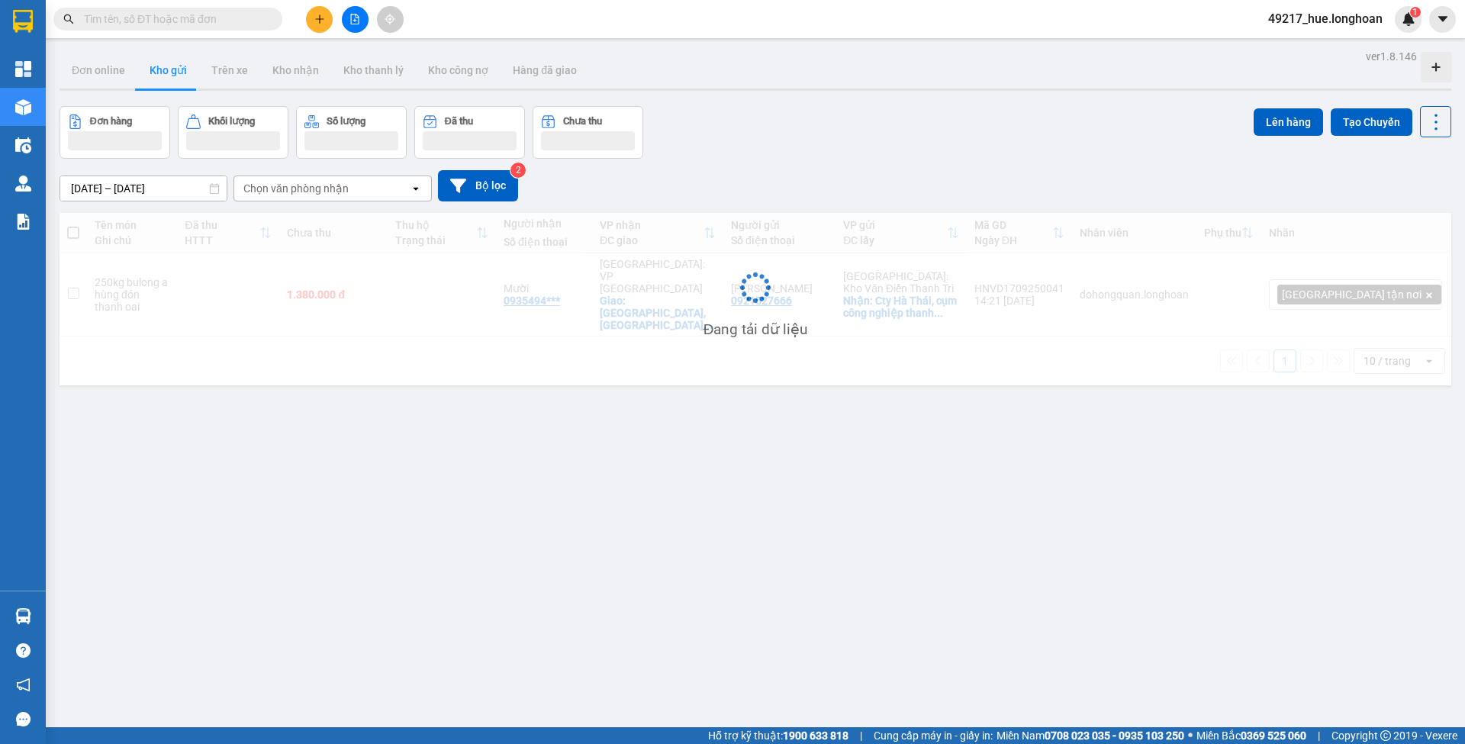
click at [220, 21] on input "text" at bounding box center [174, 19] width 180 height 17
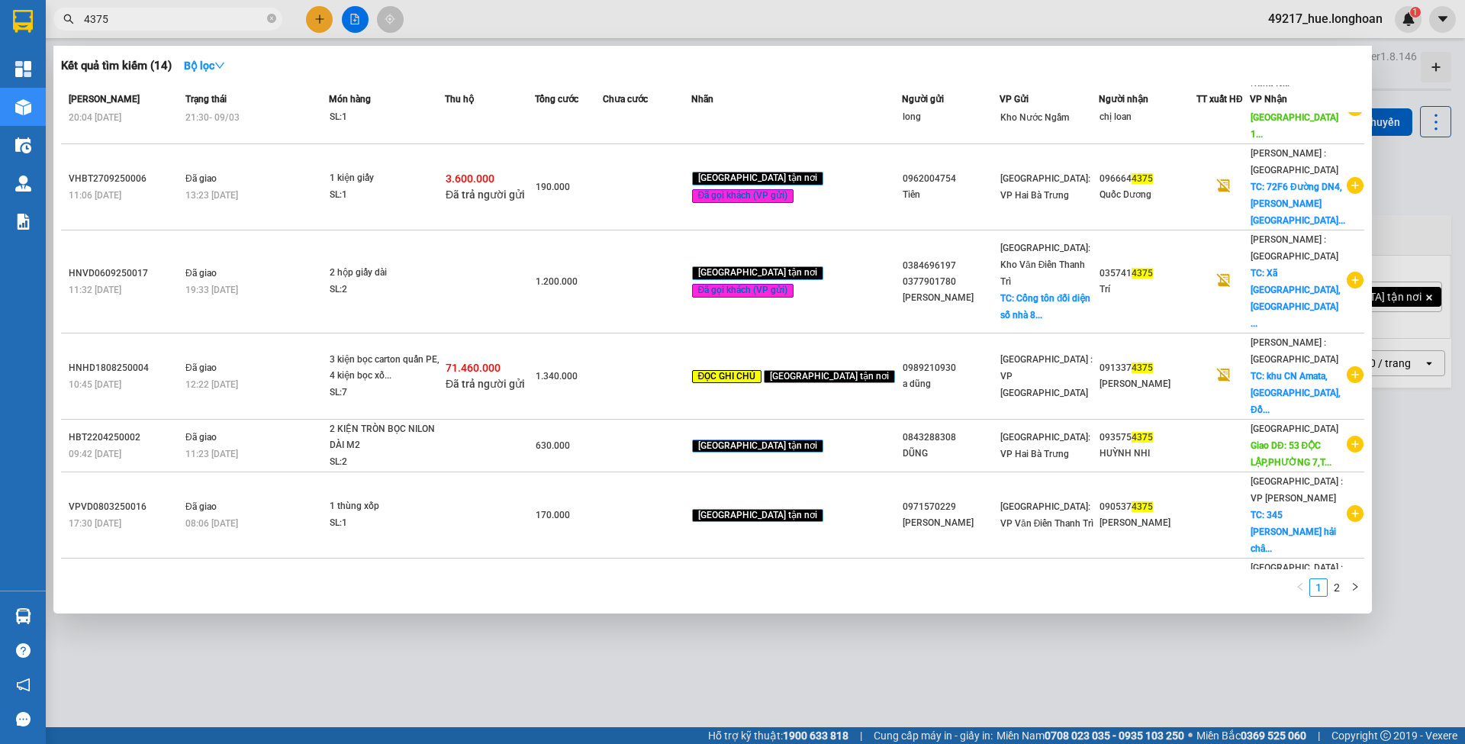
scroll to position [214, 0]
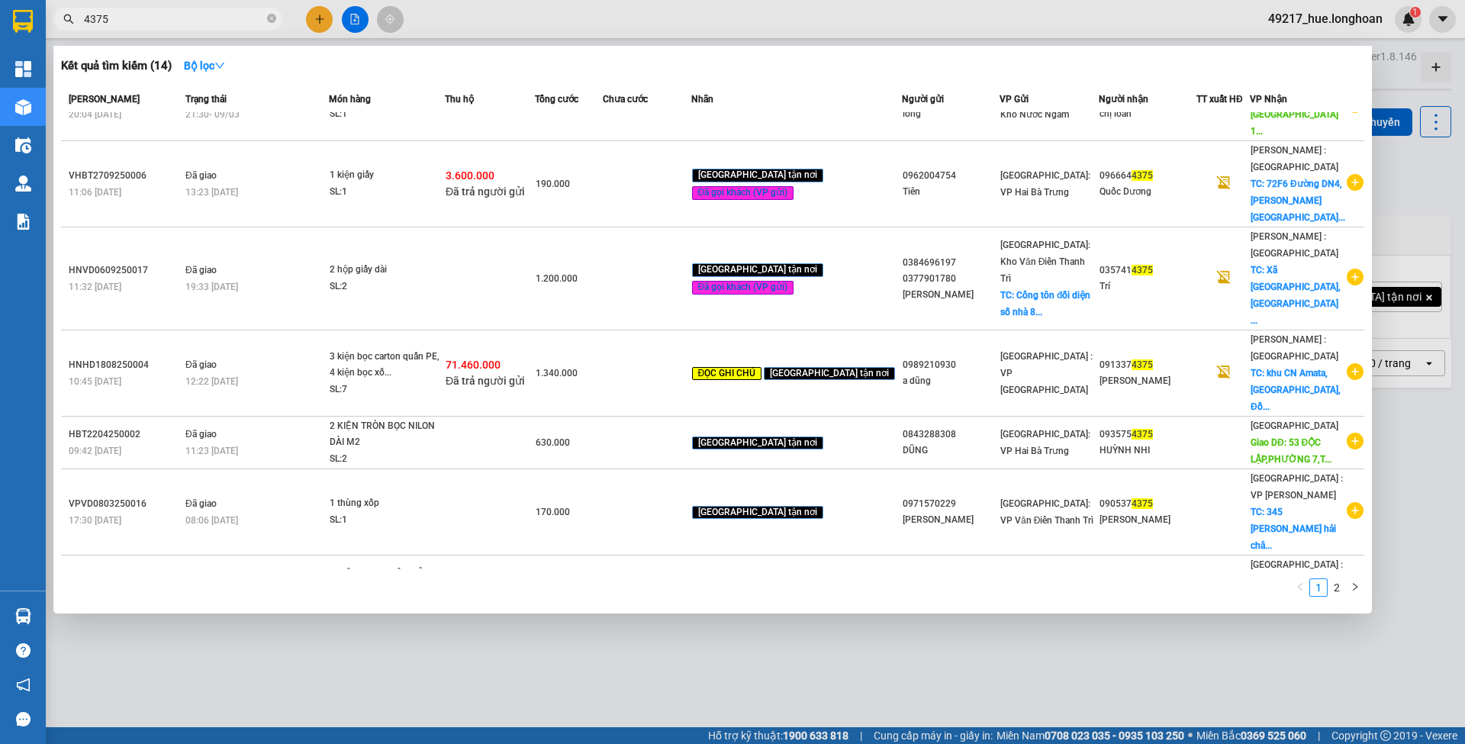
type input "4375"
click at [265, 14] on span "4375" at bounding box center [167, 19] width 229 height 23
click at [272, 17] on icon "close-circle" at bounding box center [271, 18] width 9 height 9
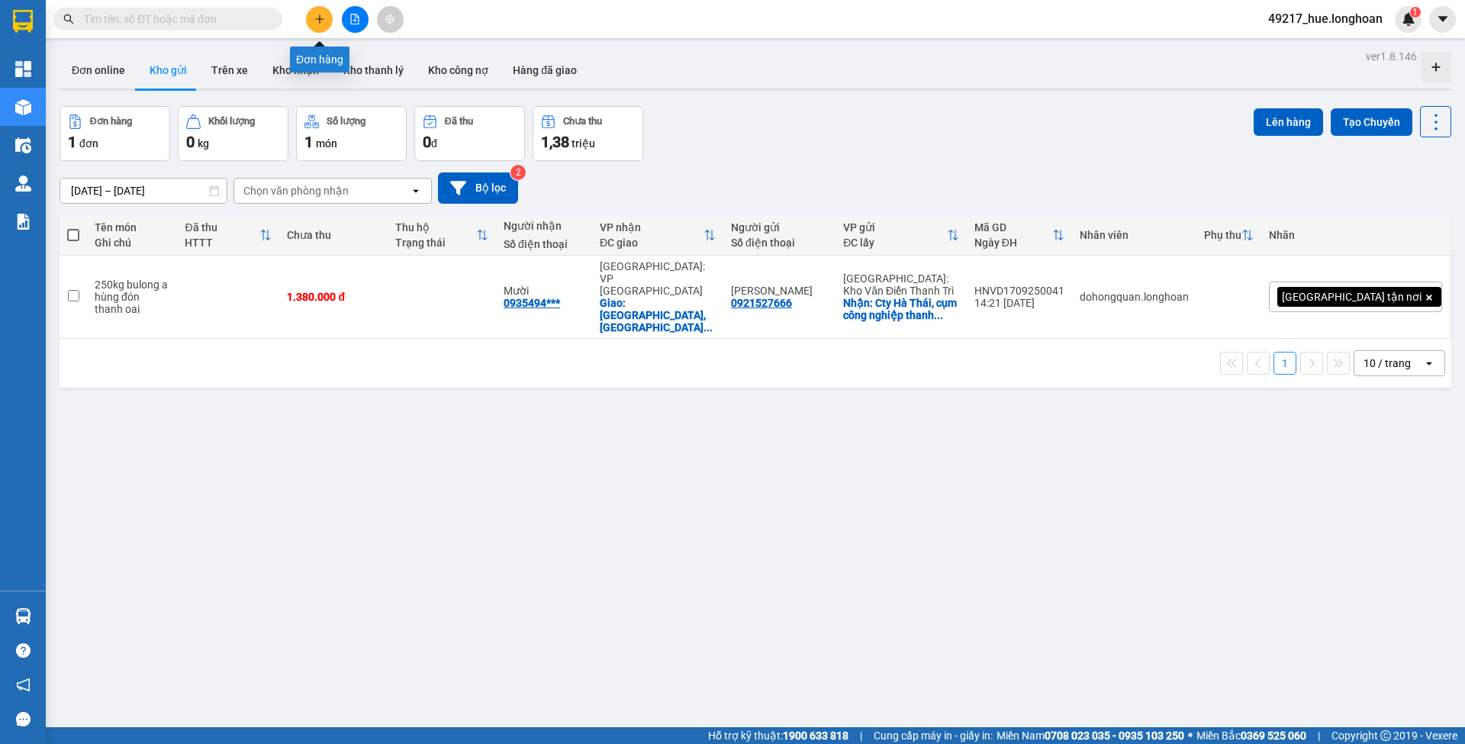
click at [342, 16] on button at bounding box center [355, 19] width 27 height 27
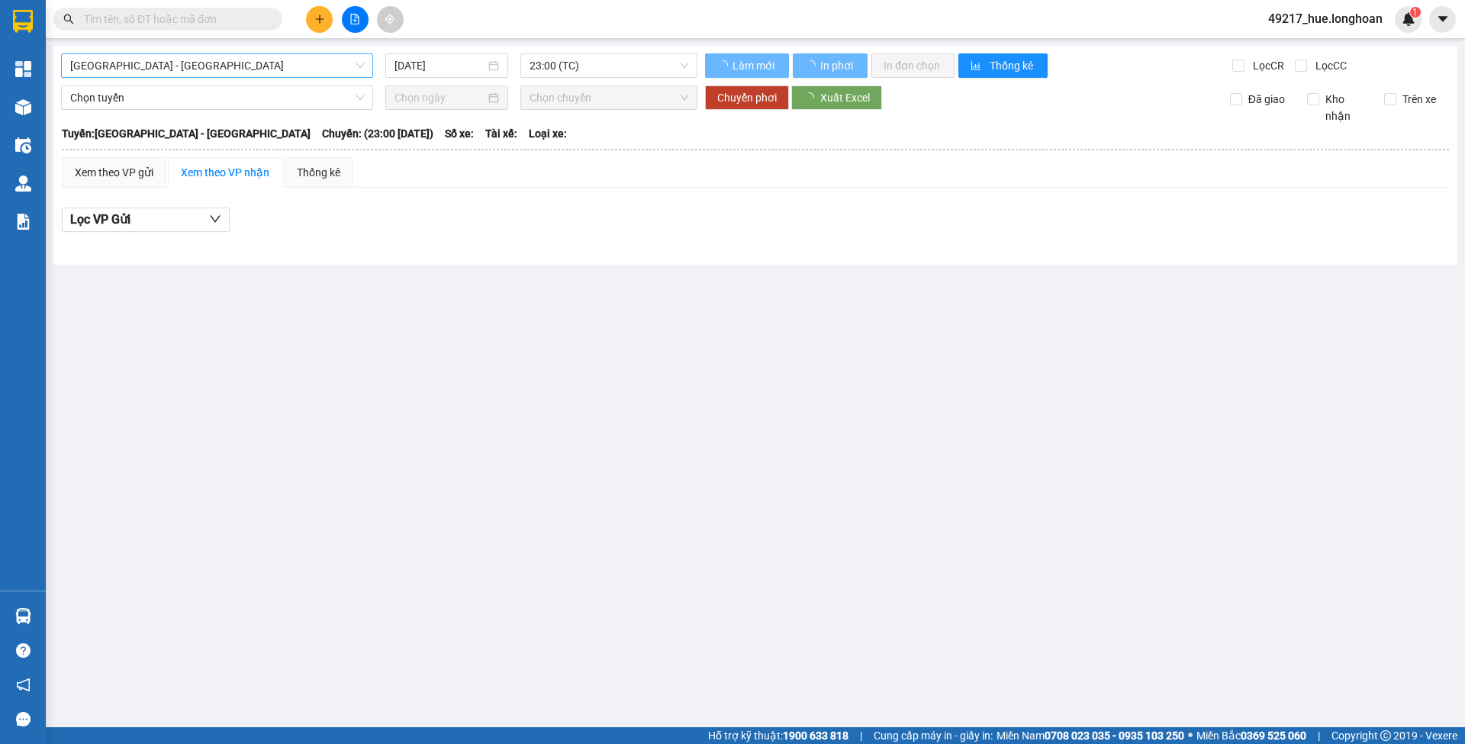
click at [344, 72] on span "Hải Phòng - Hà Nội" at bounding box center [217, 65] width 294 height 23
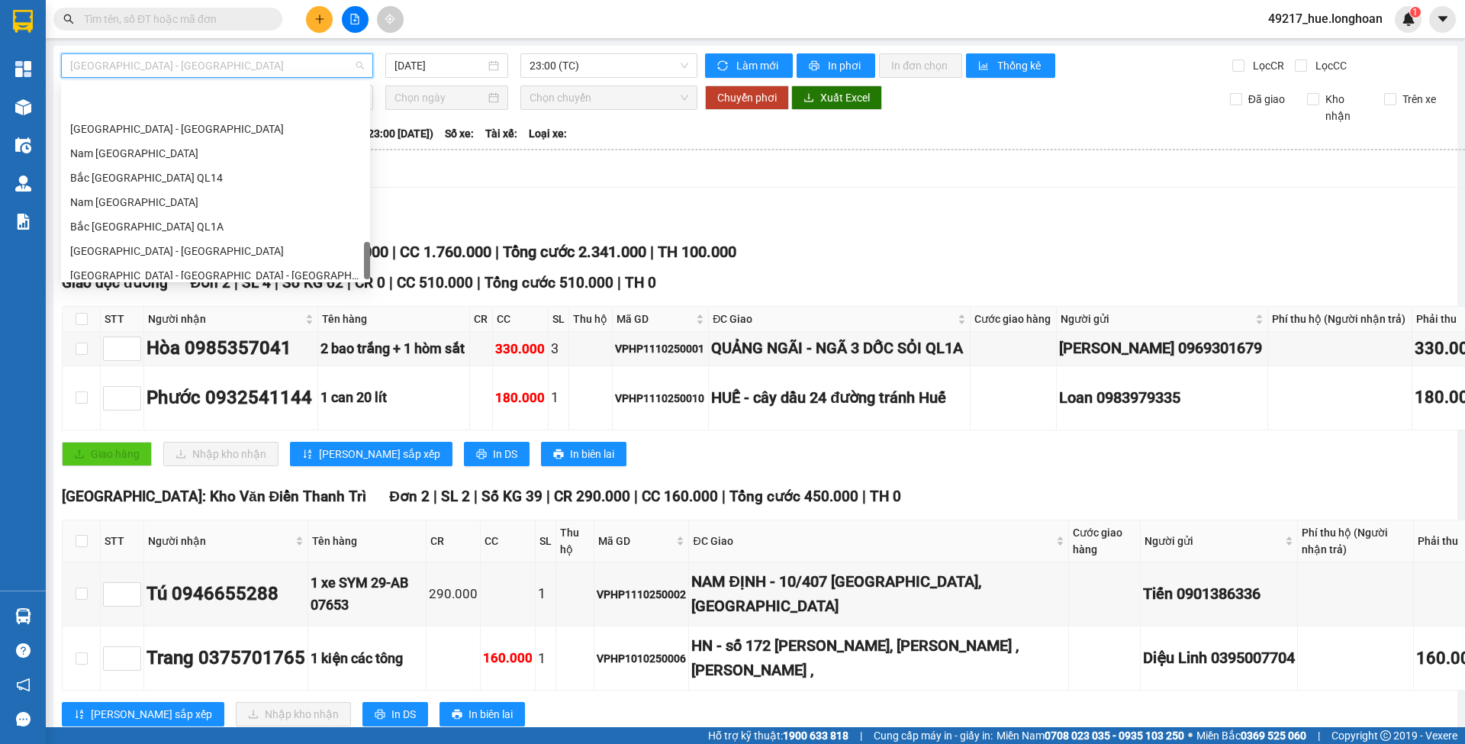
scroll to position [1074, 0]
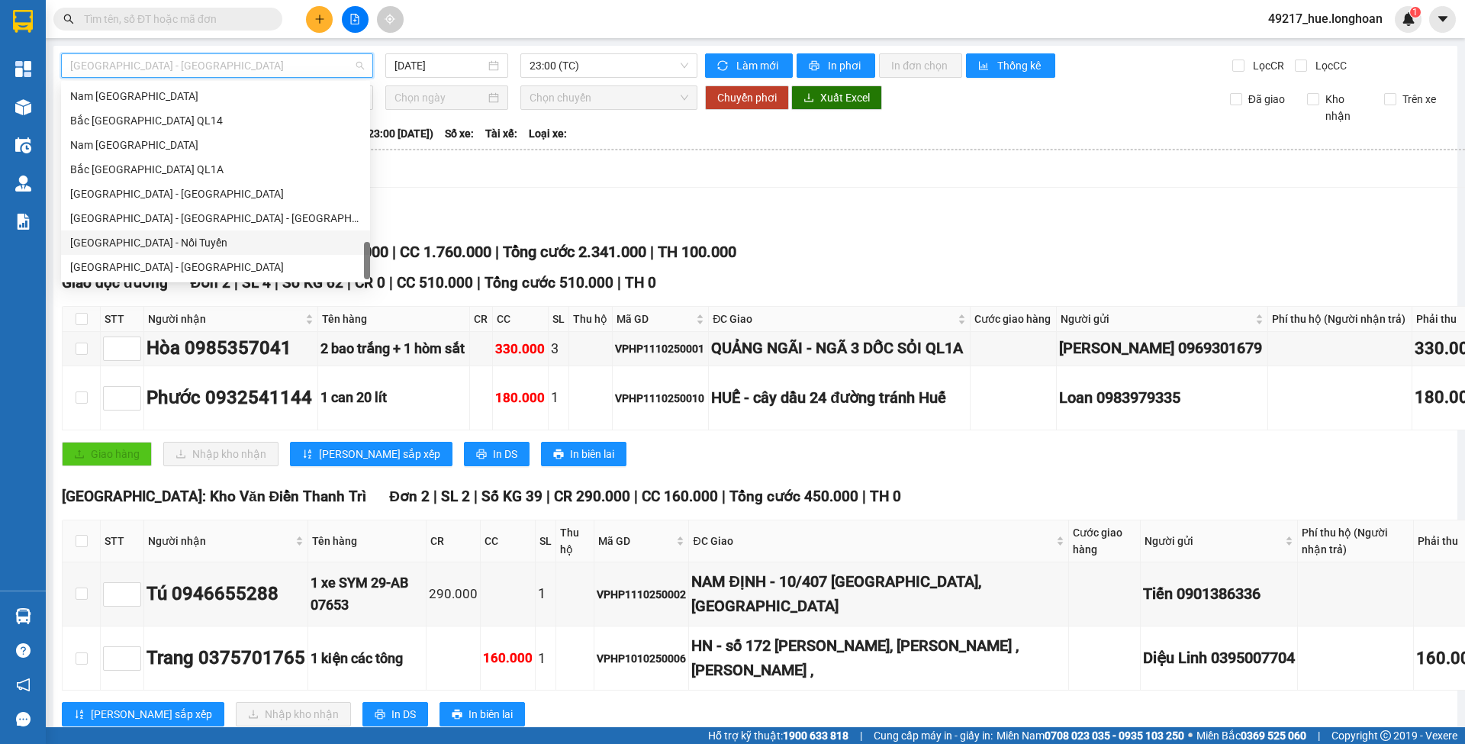
click at [181, 240] on div "Sài Gòn - Nối Tuyến" at bounding box center [215, 242] width 291 height 17
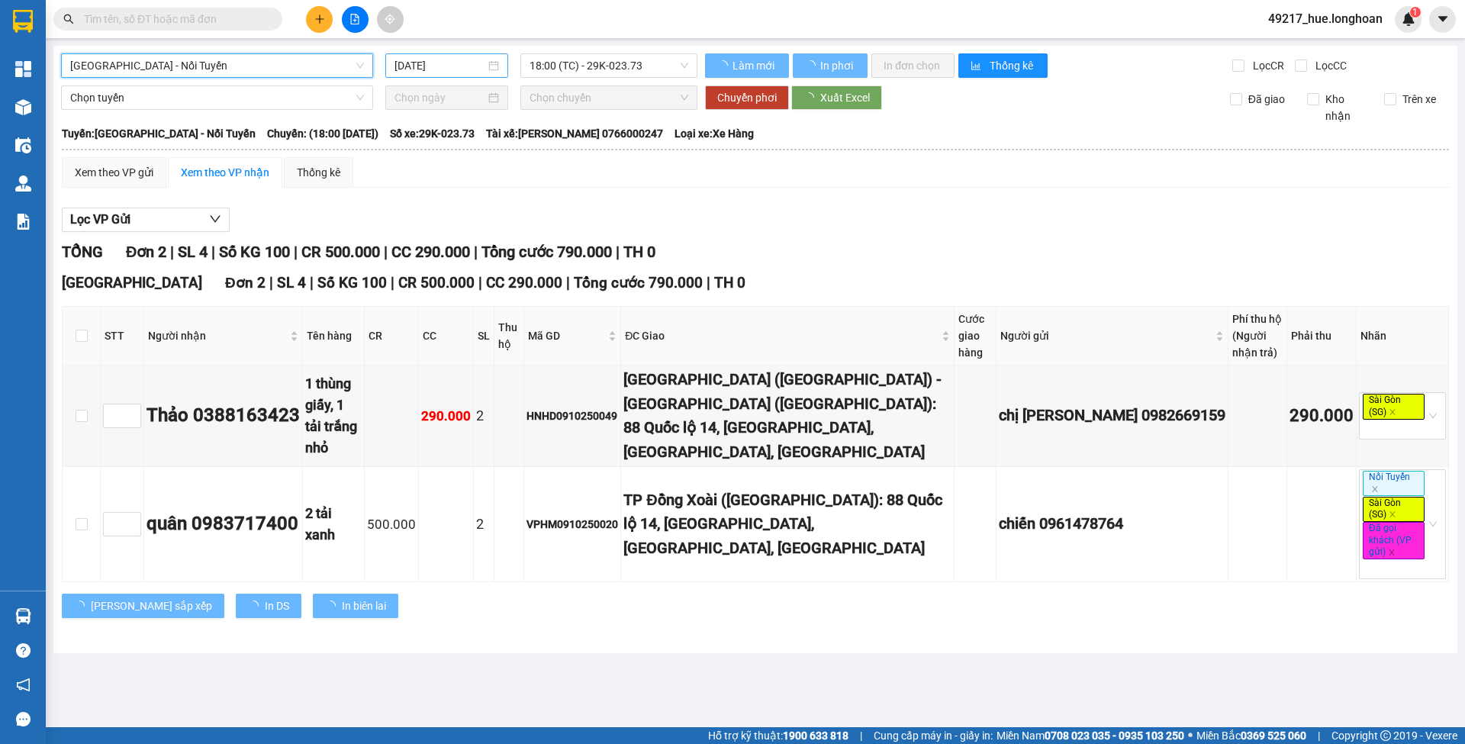
click at [407, 66] on input "[DATE]" at bounding box center [439, 65] width 91 height 17
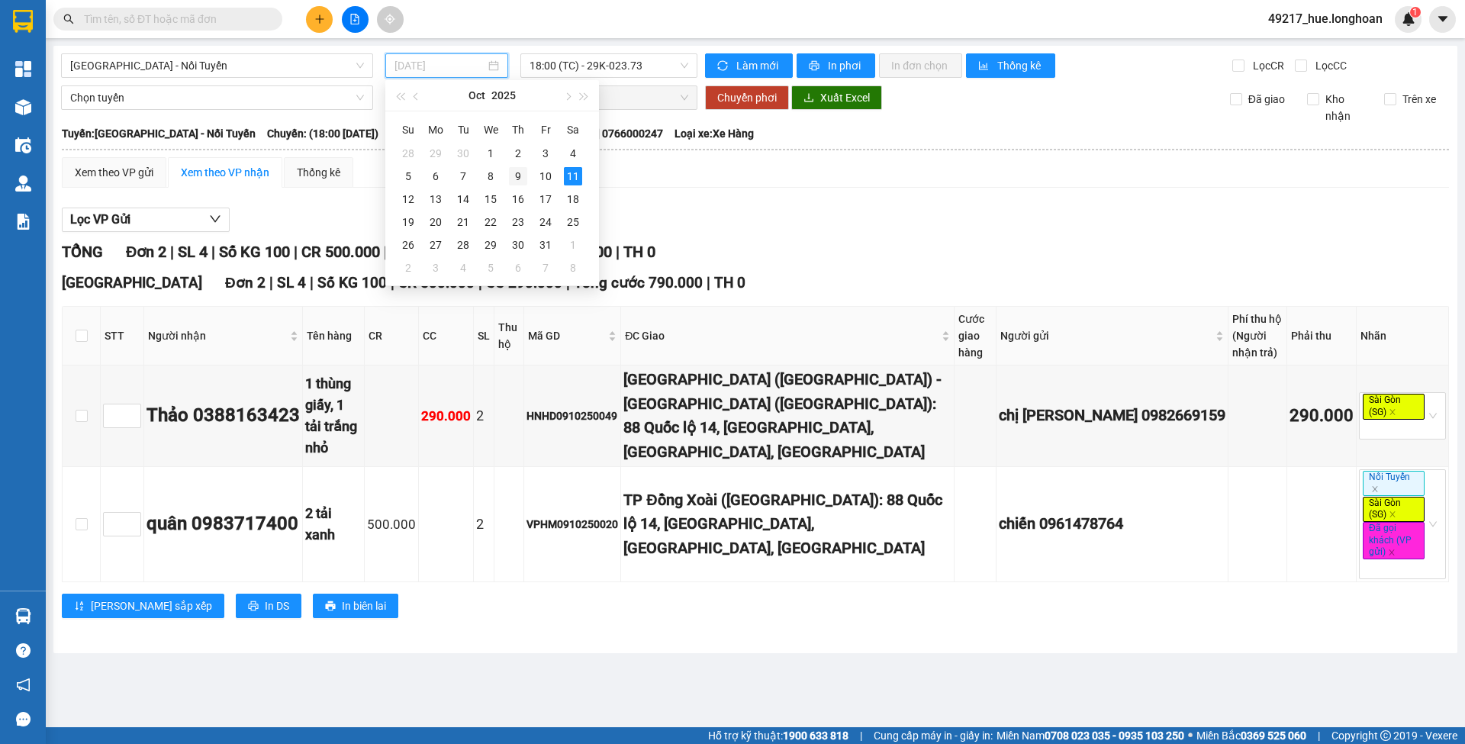
click at [523, 176] on div "9" at bounding box center [518, 176] width 18 height 18
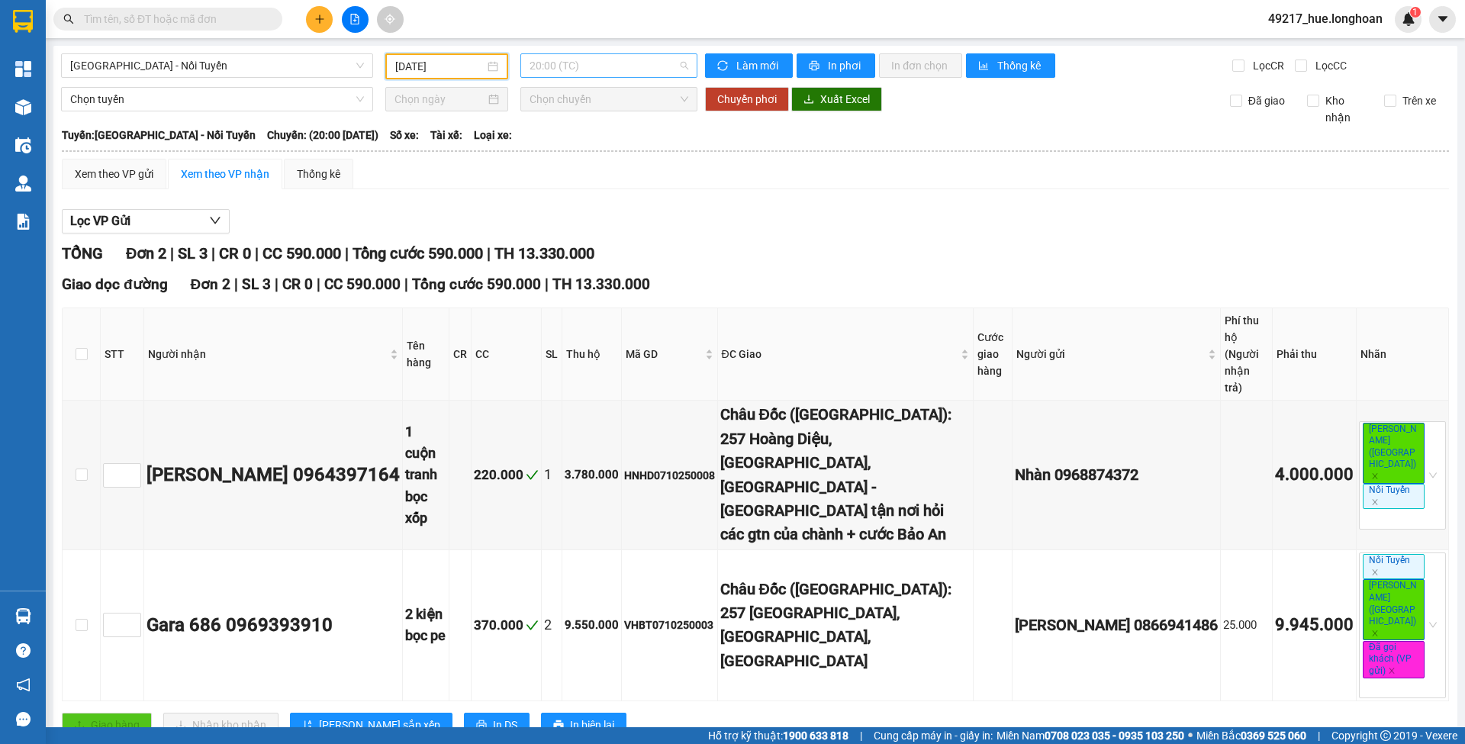
click at [610, 69] on span "20:00 (TC)" at bounding box center [608, 65] width 159 height 23
click at [622, 175] on div "20:02 (TC)" at bounding box center [588, 169] width 119 height 17
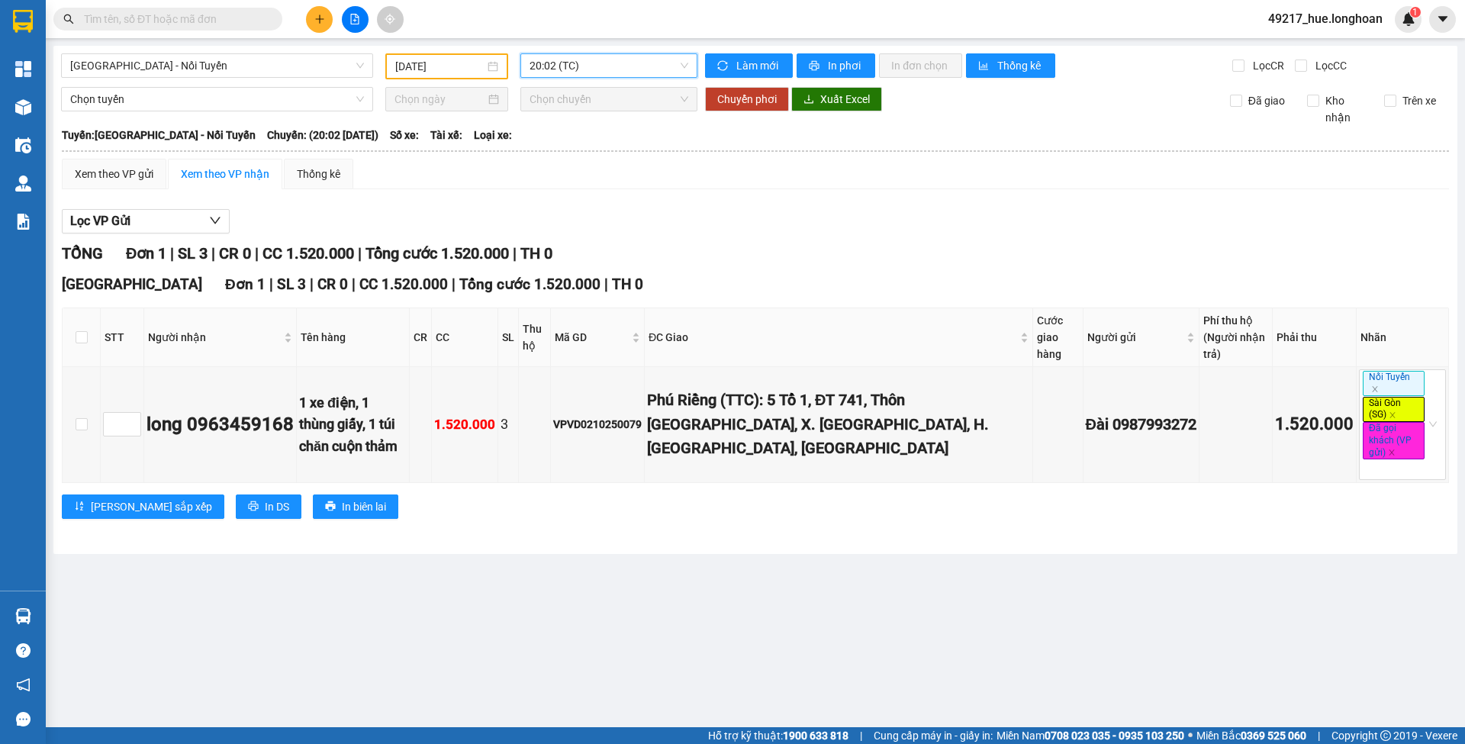
click at [621, 65] on span "20:02 (TC)" at bounding box center [608, 65] width 159 height 23
click at [619, 133] on div "20:01 (TC)" at bounding box center [588, 145] width 137 height 24
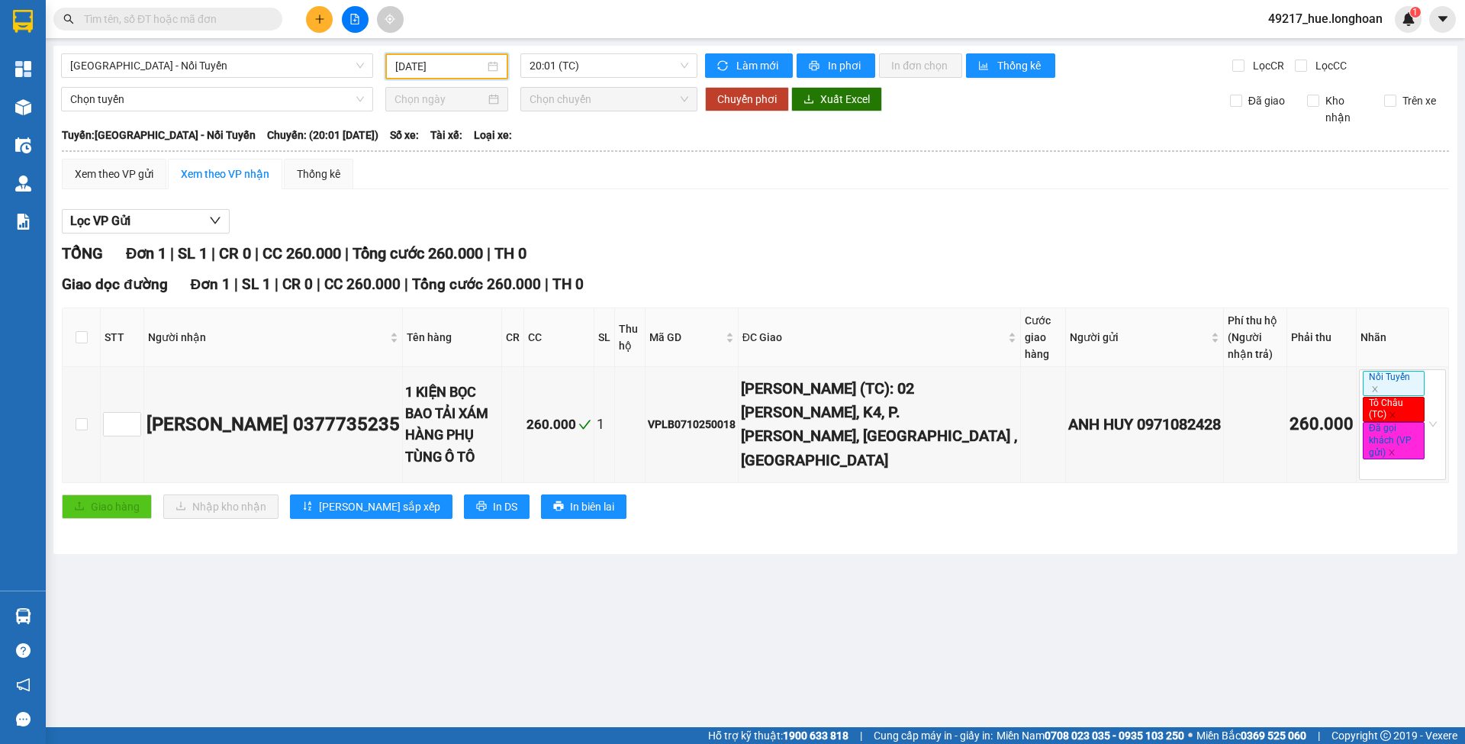
click at [455, 73] on input "09/10/2025" at bounding box center [439, 66] width 89 height 17
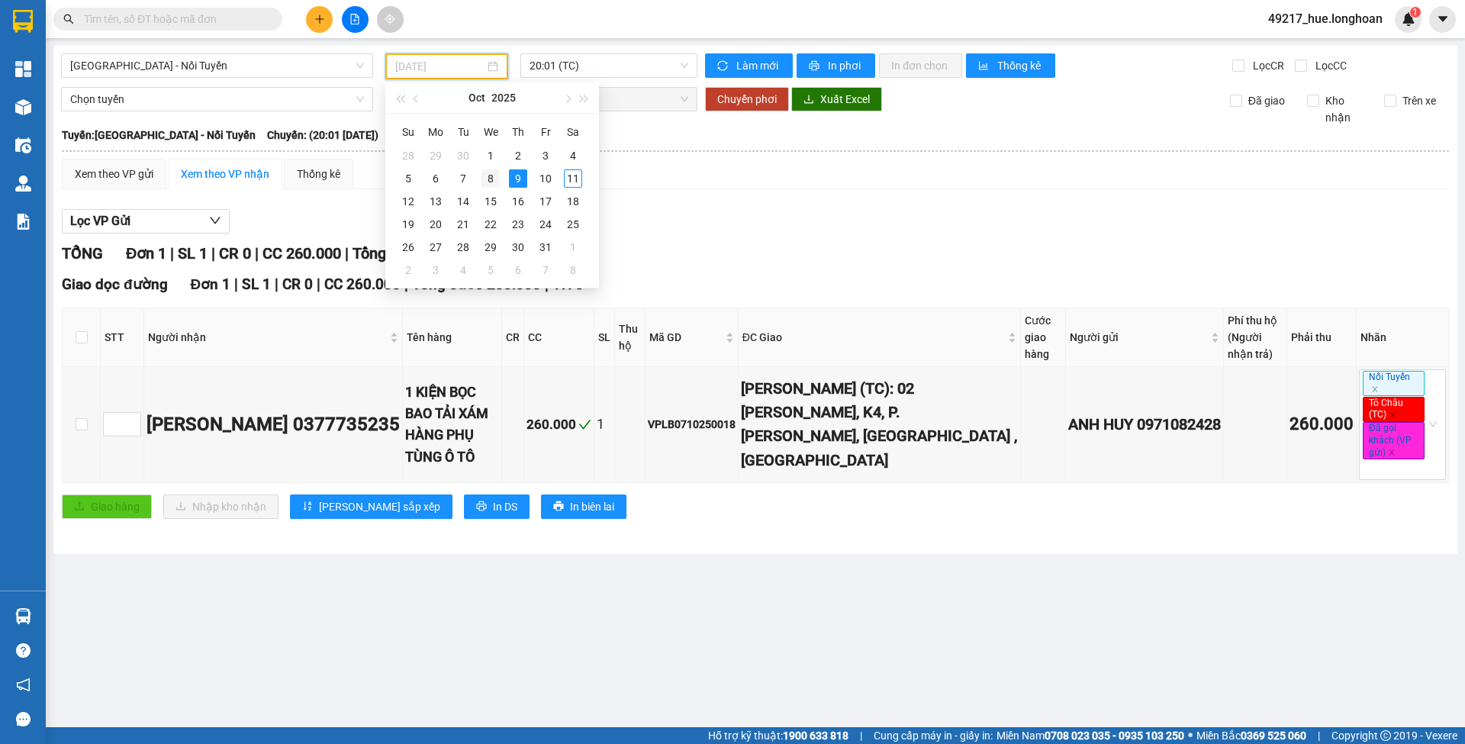
click at [490, 182] on div "8" at bounding box center [490, 178] width 18 height 18
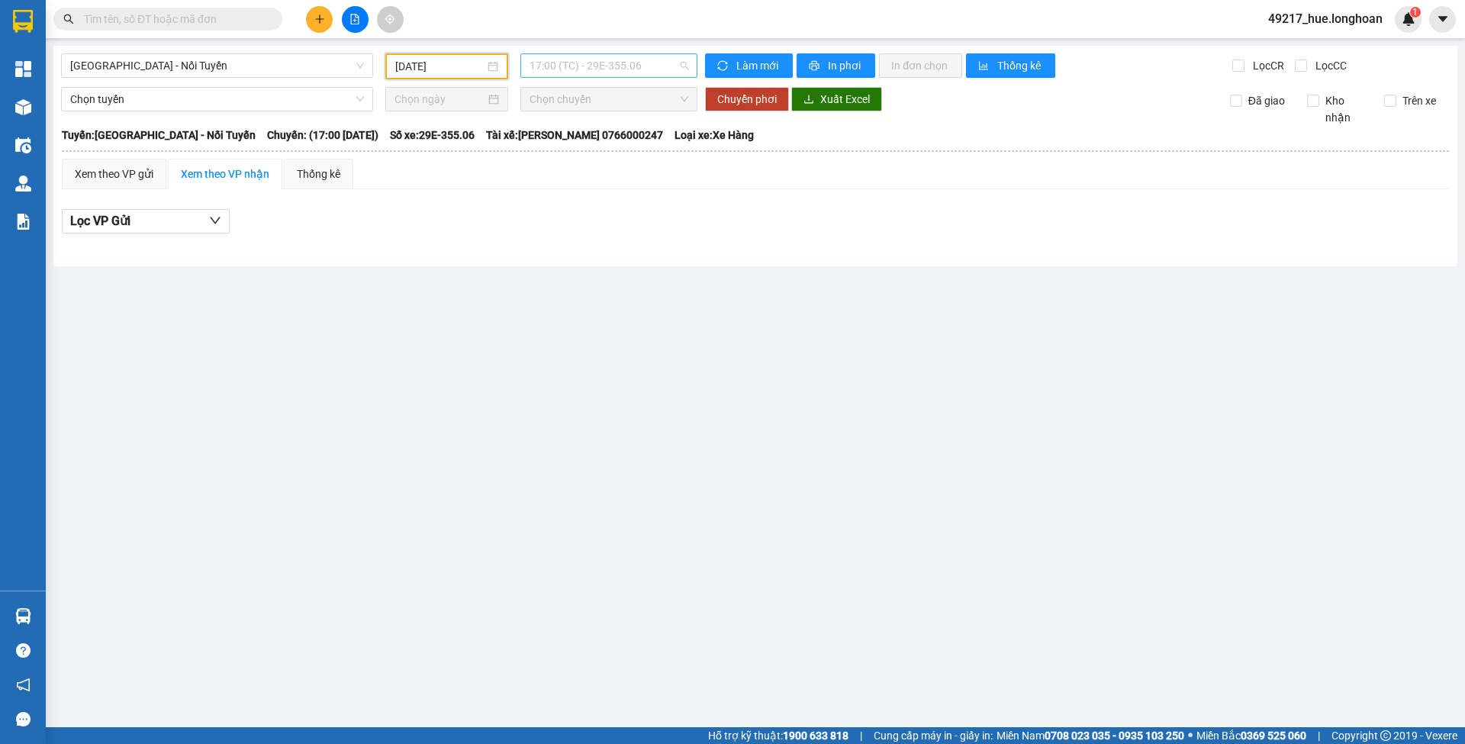
click at [591, 64] on span "17:00 (TC) - 29E-355.06" at bounding box center [608, 65] width 159 height 23
click at [594, 143] on div "18:00 (TC) - 29K-023.73" at bounding box center [588, 145] width 119 height 17
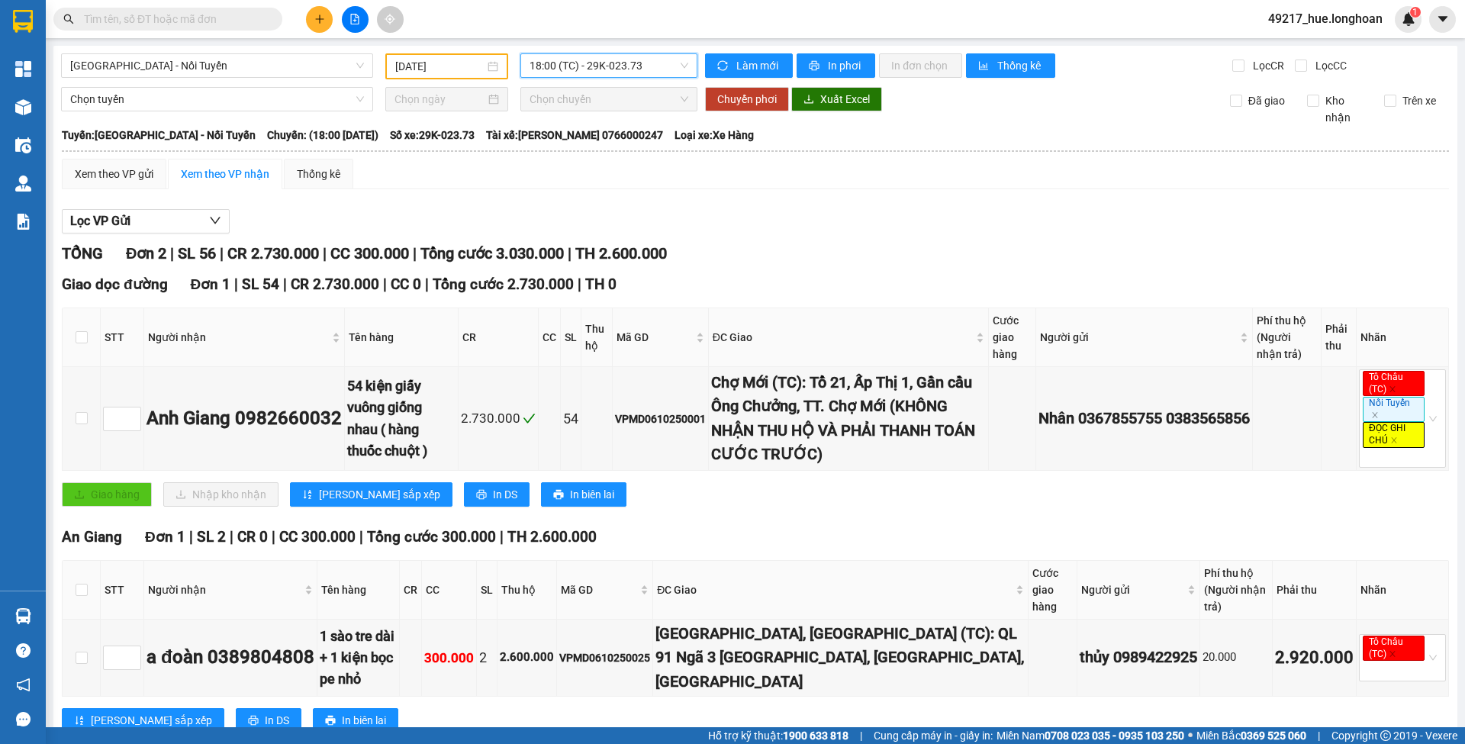
scroll to position [5, 0]
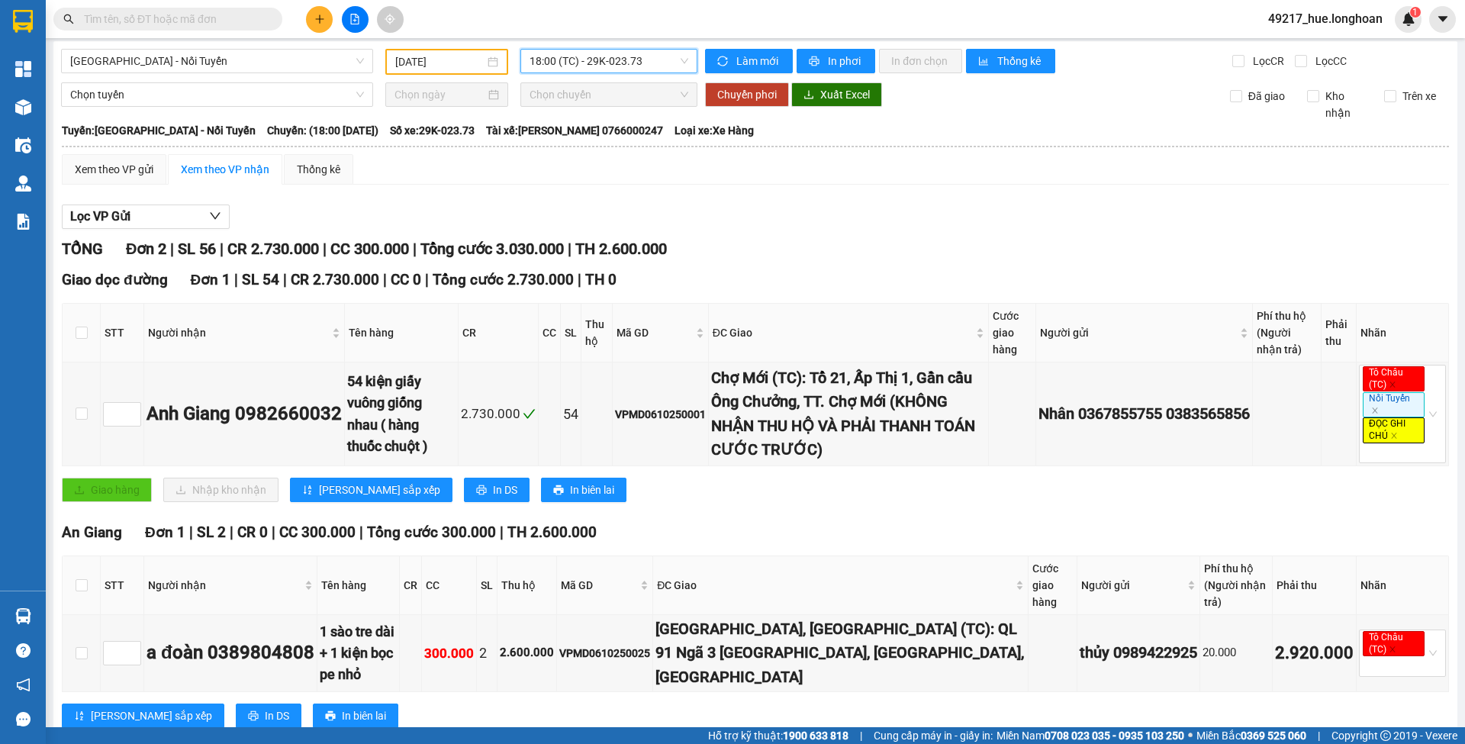
click at [465, 45] on div "Sài Gòn - Nối Tuyến 08/10/2025 18:00 18:00 (TC) - 29K-023.73 Làm mới In phơi In…" at bounding box center [755, 402] width 1404 height 722
click at [471, 56] on input "08/10/2025" at bounding box center [439, 61] width 89 height 17
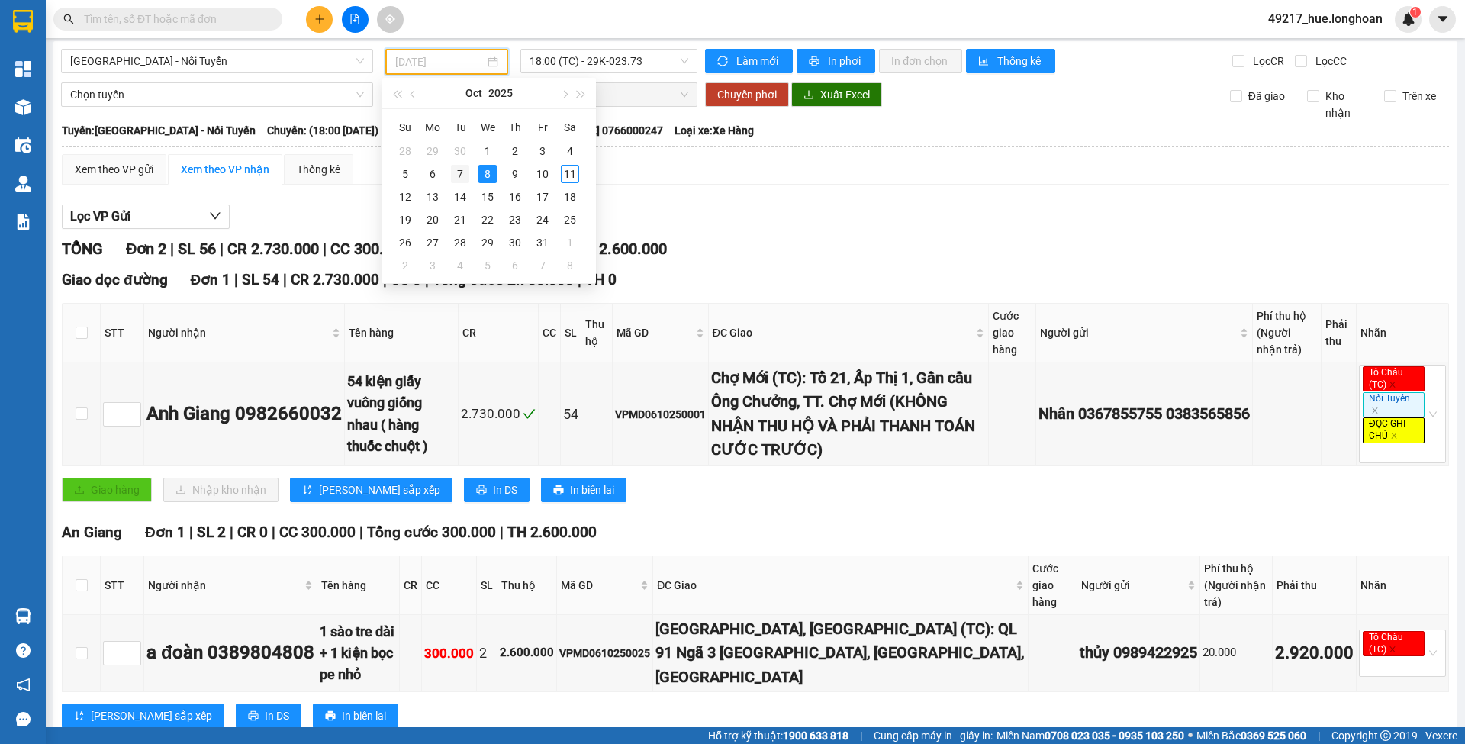
click at [462, 175] on div "7" at bounding box center [460, 174] width 18 height 18
type input "07/10/2025"
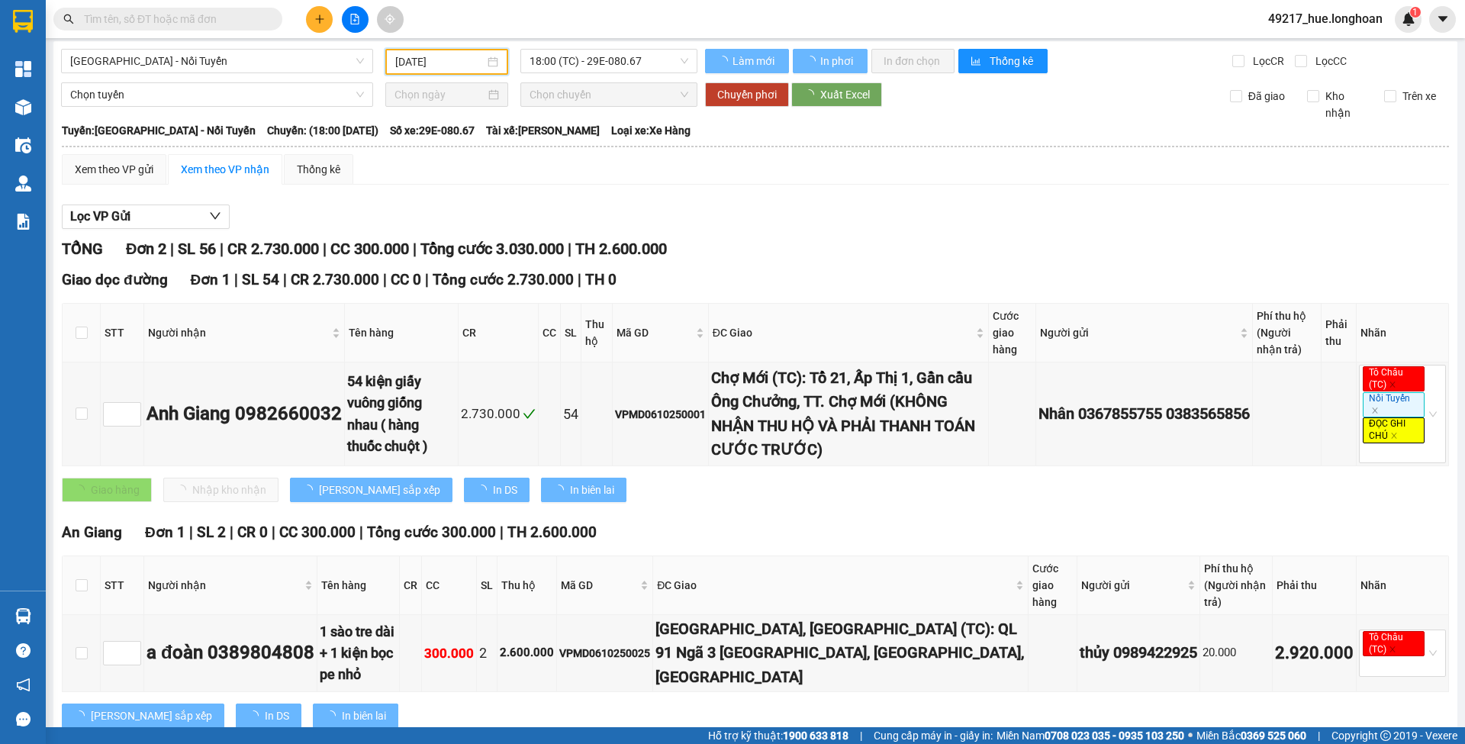
scroll to position [0, 0]
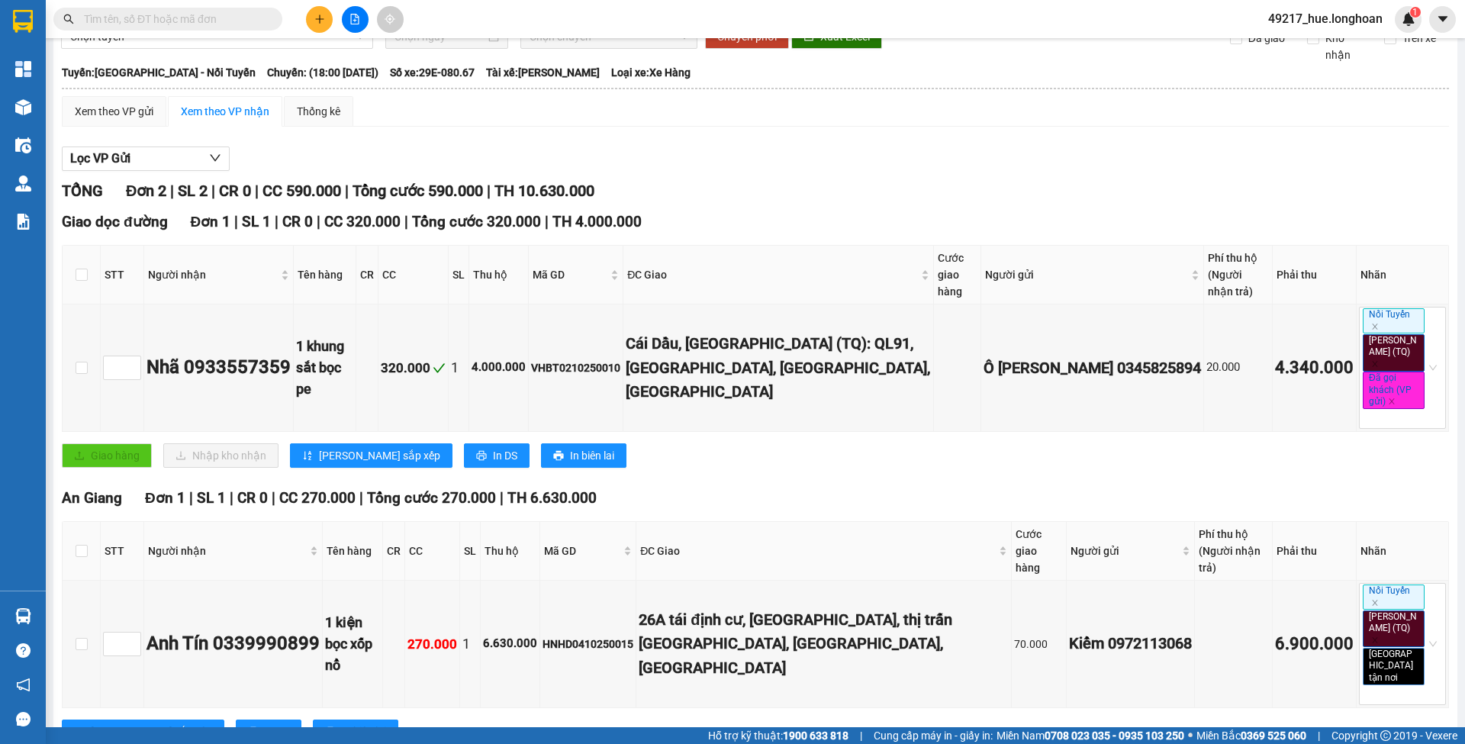
scroll to position [66, 0]
